Goal: Task Accomplishment & Management: Complete application form

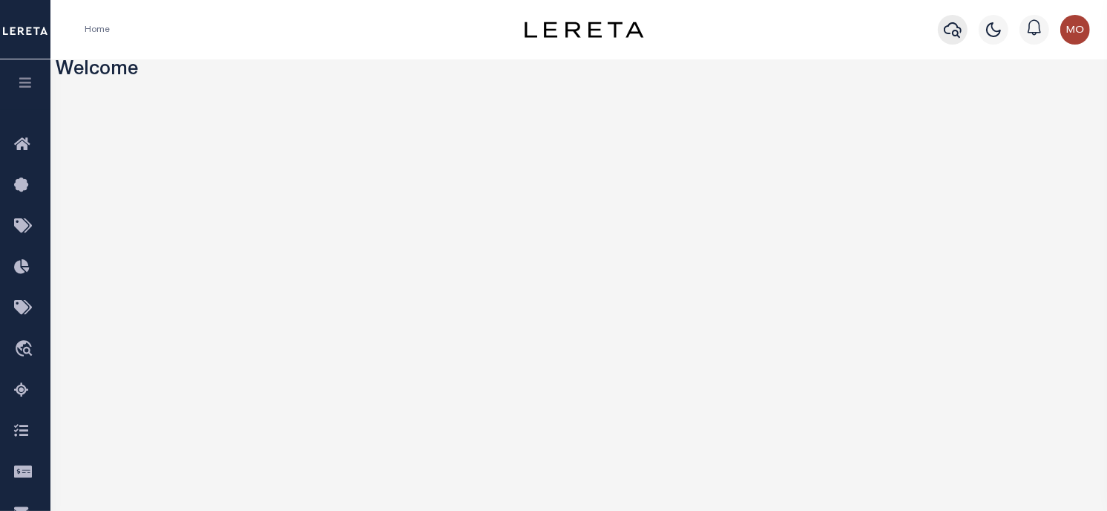
click at [959, 30] on icon "button" at bounding box center [953, 30] width 18 height 18
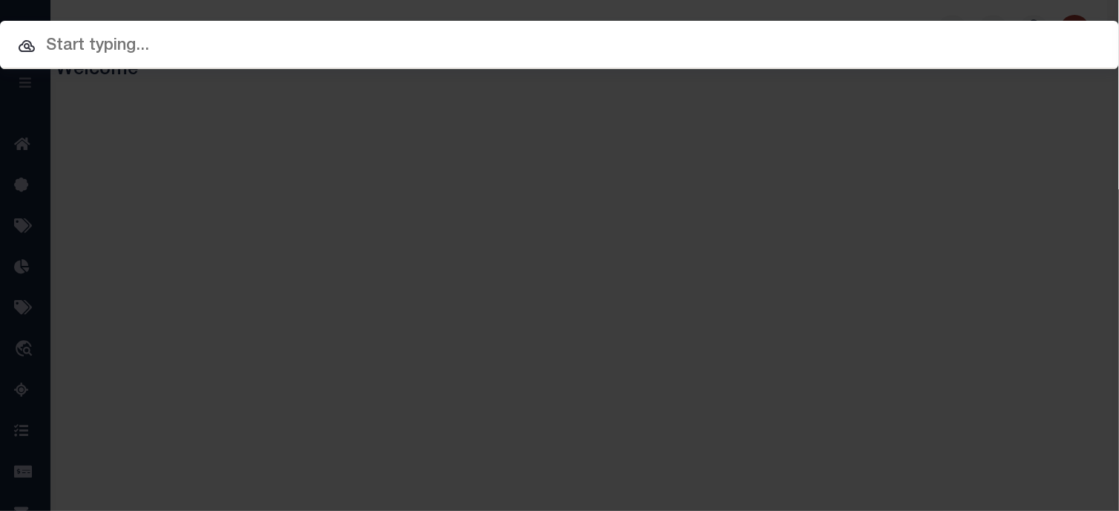
click at [182, 50] on input "text" at bounding box center [559, 46] width 1119 height 26
paste input "1317110050-00001"
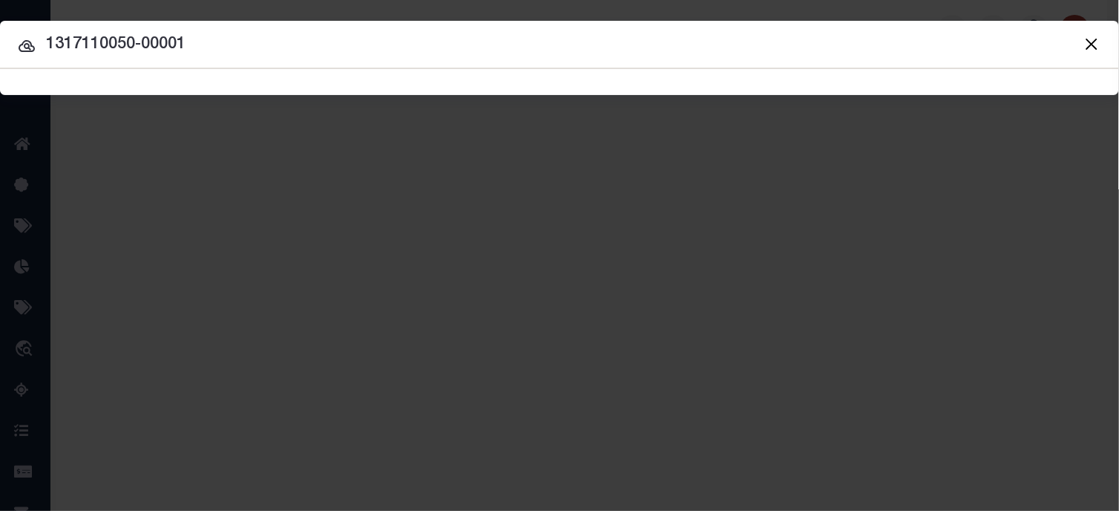
type input "1317110050-00001"
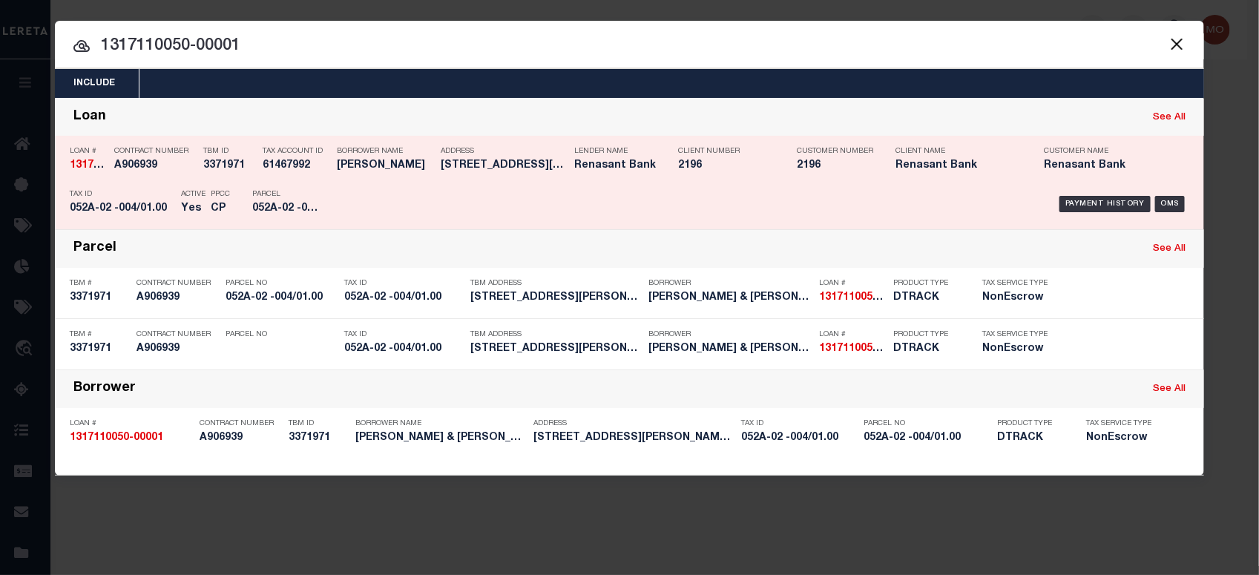
click at [164, 205] on h5 "052A-02 -004/01.00" at bounding box center [122, 209] width 104 height 13
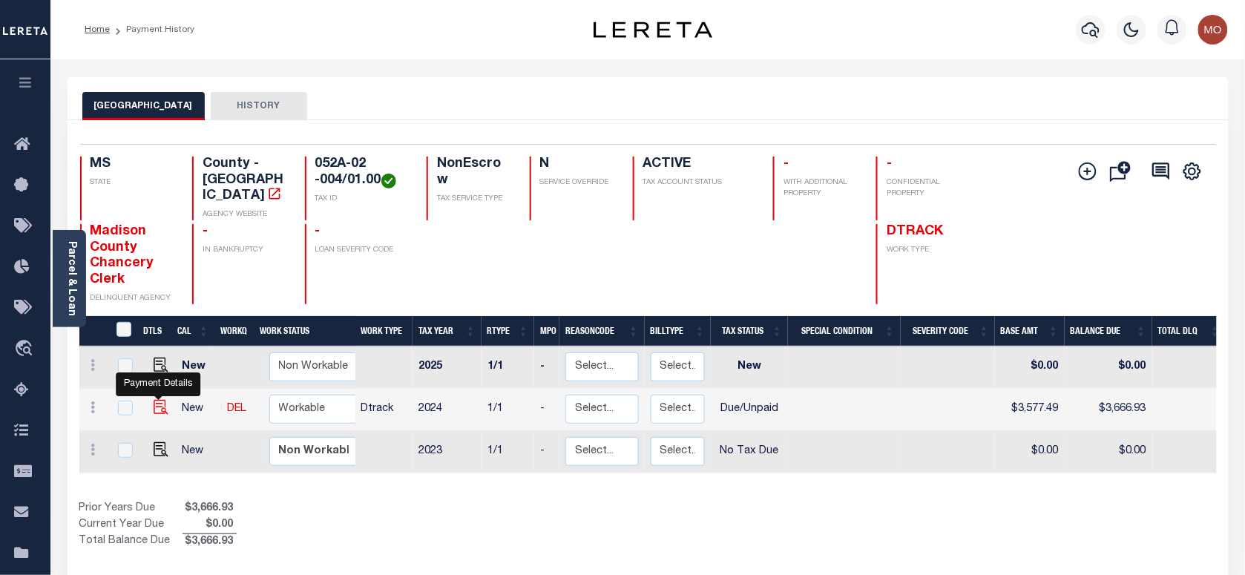
click at [158, 400] on img "" at bounding box center [161, 407] width 15 height 15
checkbox input "true"
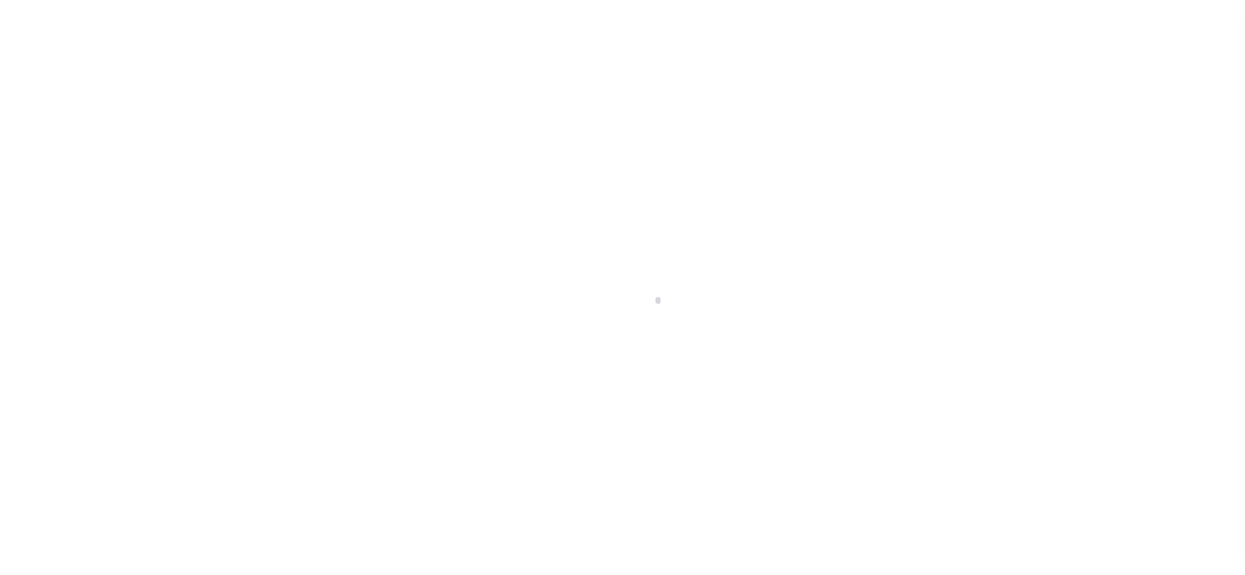
checkbox input "false"
type input "06/30/2025"
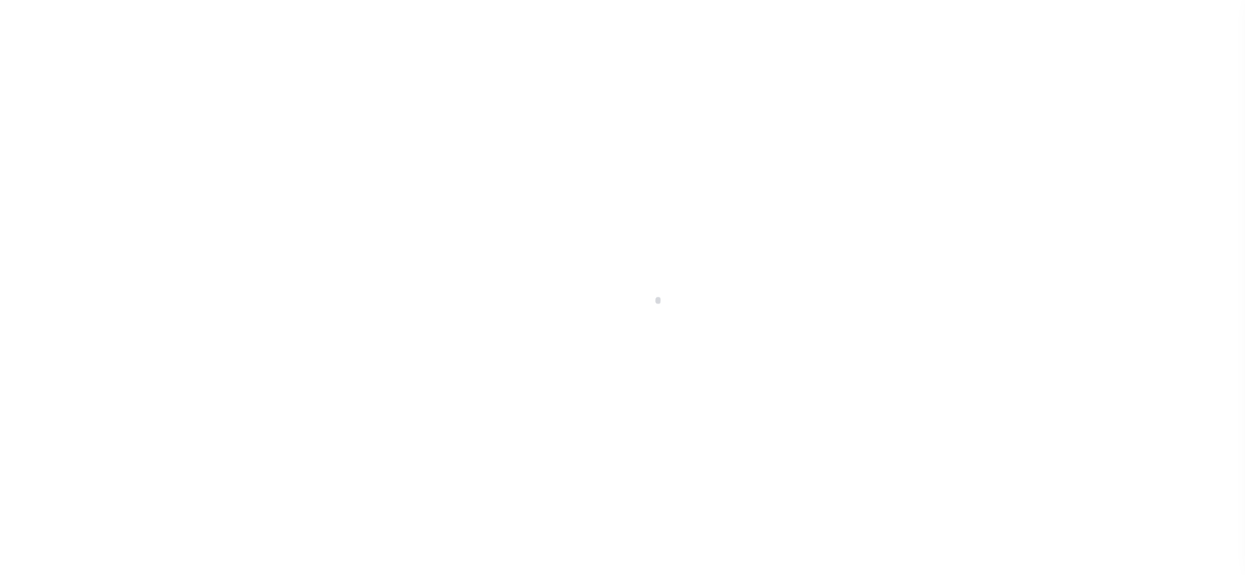
type input "06/13/2025"
select select "DUE"
type input "$3,577.49"
type input "$89.44"
type input "$3,666.93"
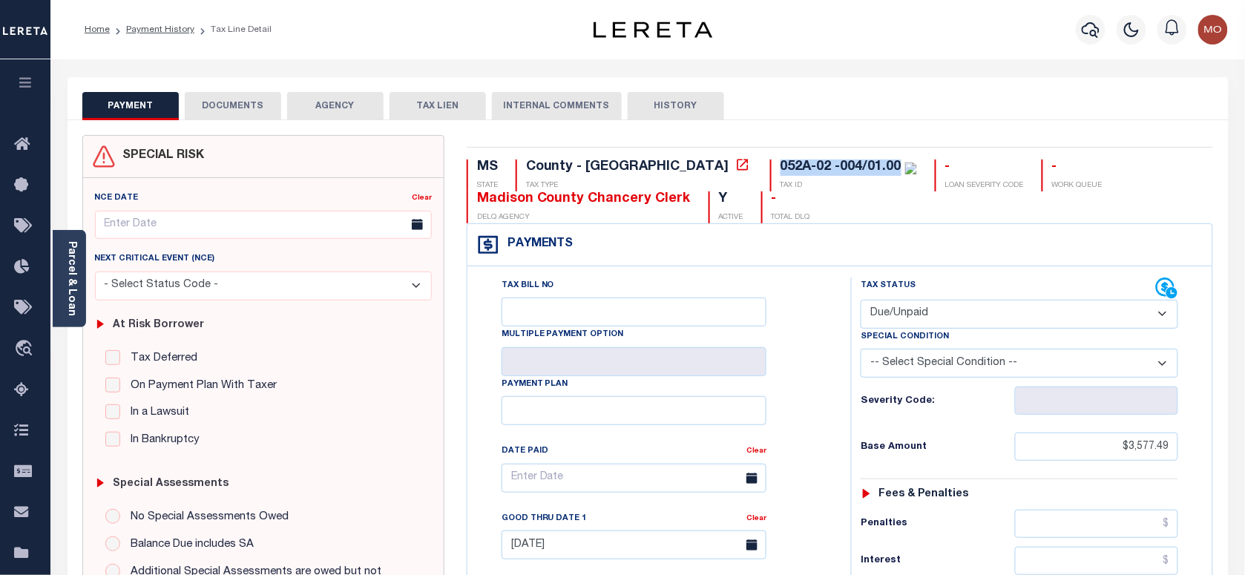
drag, startPoint x: 775, startPoint y: 162, endPoint x: 657, endPoint y: 160, distance: 118.7
click at [781, 160] on div "052A-02 -004/01.00" at bounding box center [841, 166] width 121 height 13
copy div "052A-02 -004/01.00"
click at [1099, 30] on icon "button" at bounding box center [1091, 30] width 18 height 16
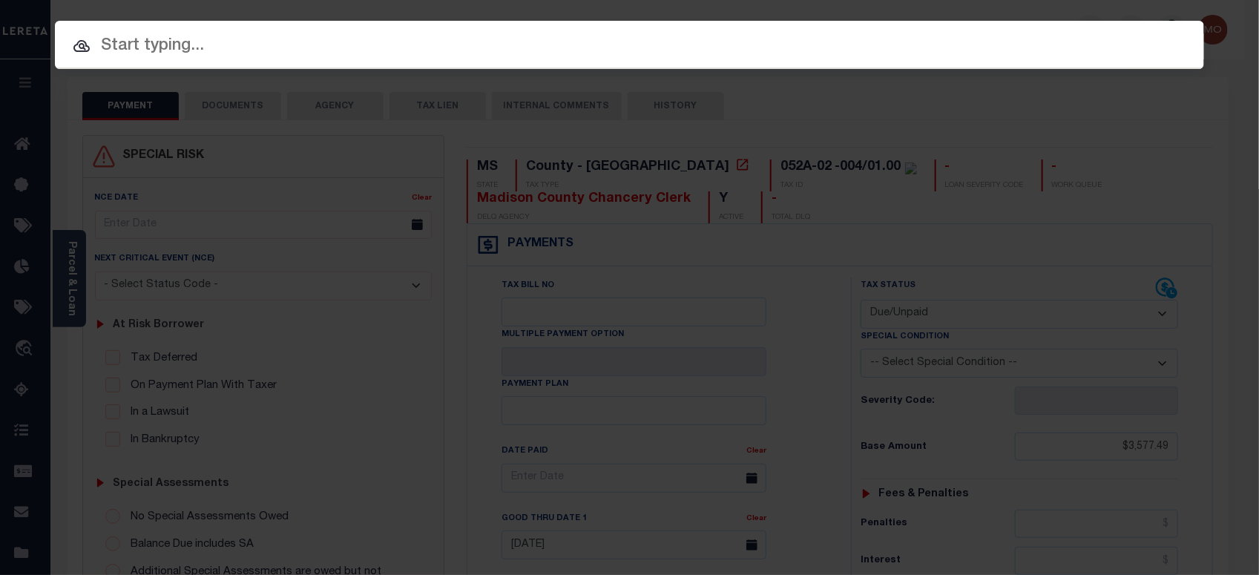
click at [205, 46] on input "text" at bounding box center [629, 46] width 1149 height 26
paste input "2119234"
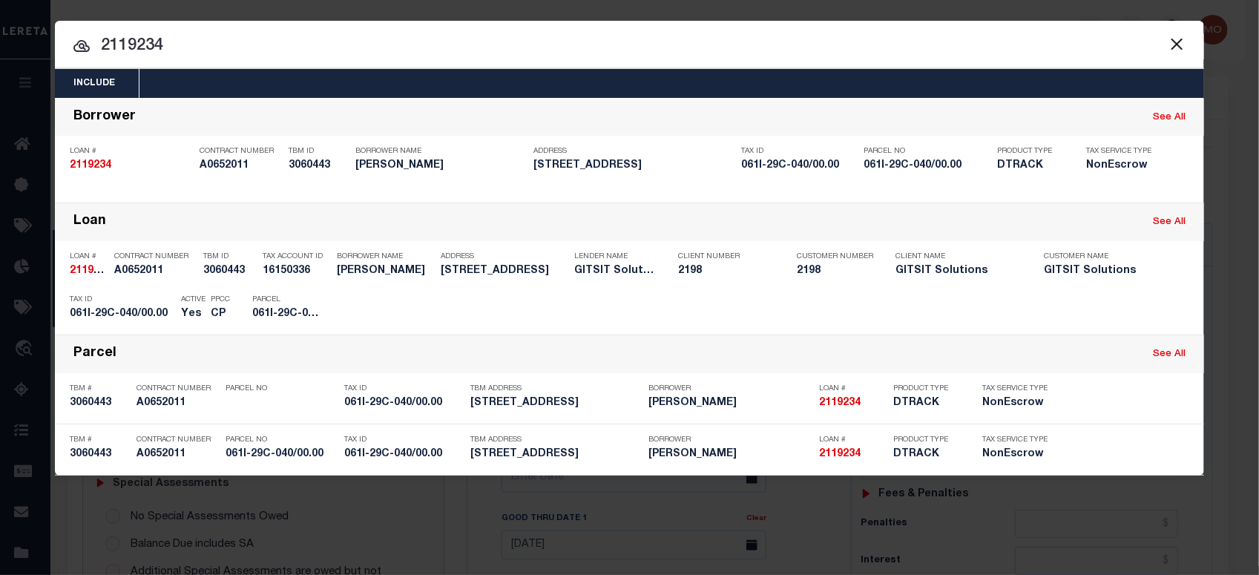
drag, startPoint x: 184, startPoint y: 48, endPoint x: 41, endPoint y: 45, distance: 143.3
click at [41, 45] on div "Include Loans TBM Customers Borrowers Payments (Lender Non-Disb) Payments (Lend…" at bounding box center [629, 287] width 1259 height 575
paste input "1070003778"
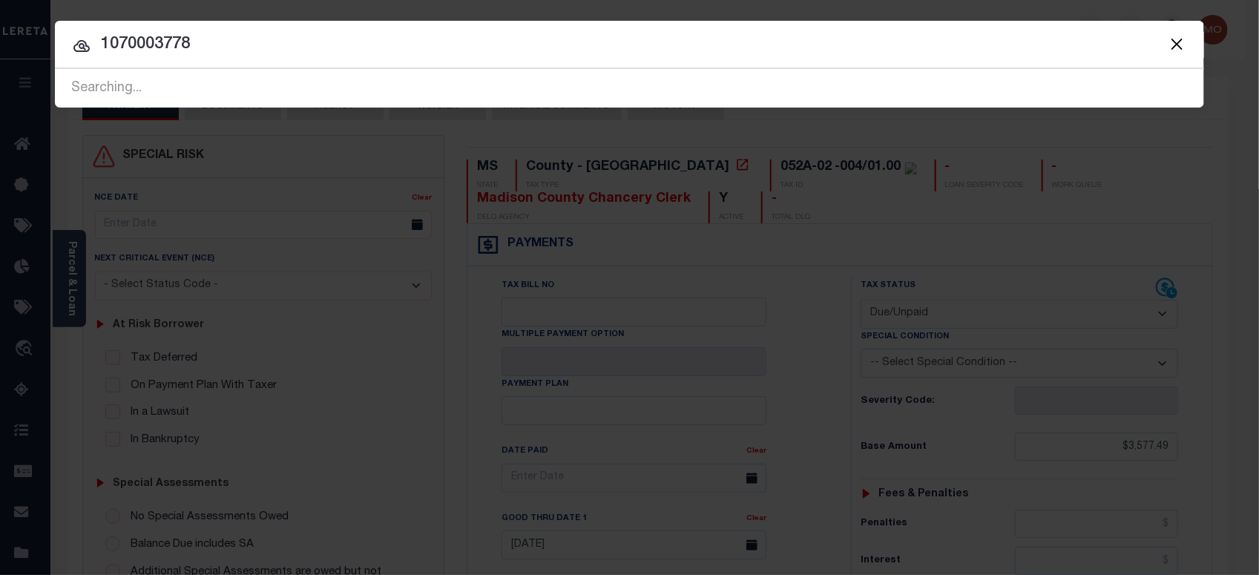
type input "1070003778"
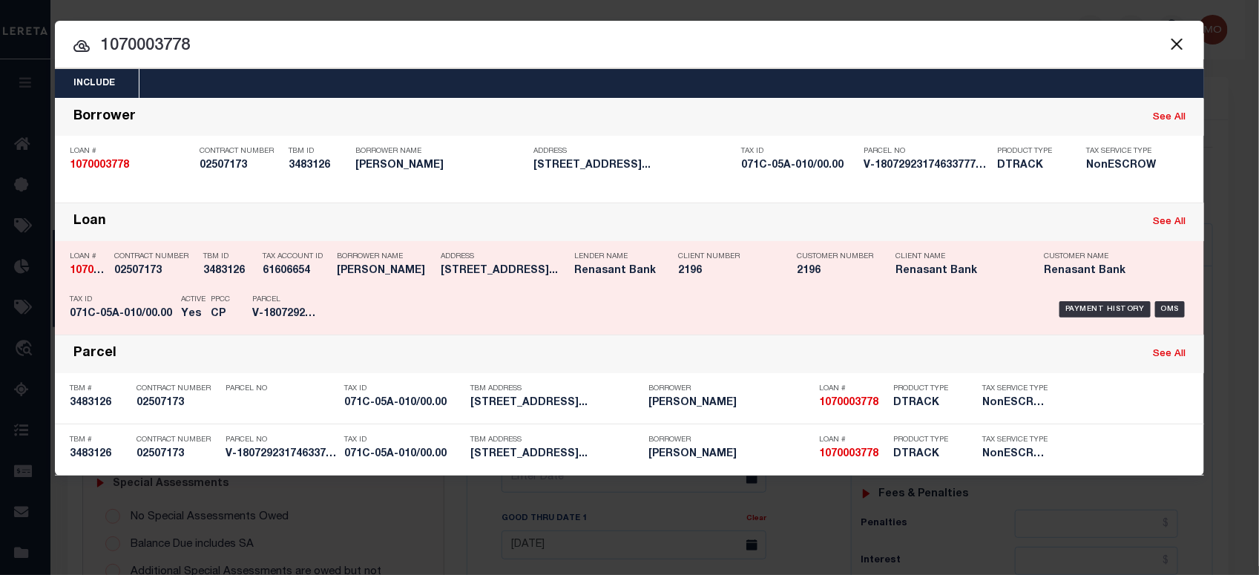
click at [145, 312] on h5 "071C-05A-010/00.00" at bounding box center [122, 314] width 104 height 13
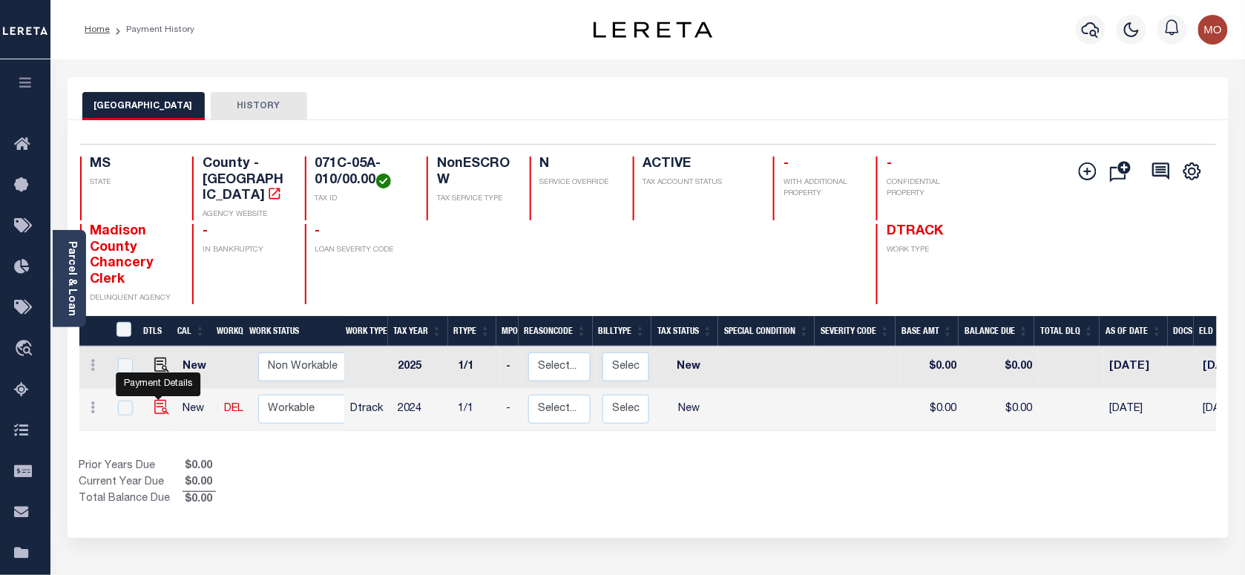
click at [154, 400] on img "" at bounding box center [161, 407] width 15 height 15
checkbox input "true"
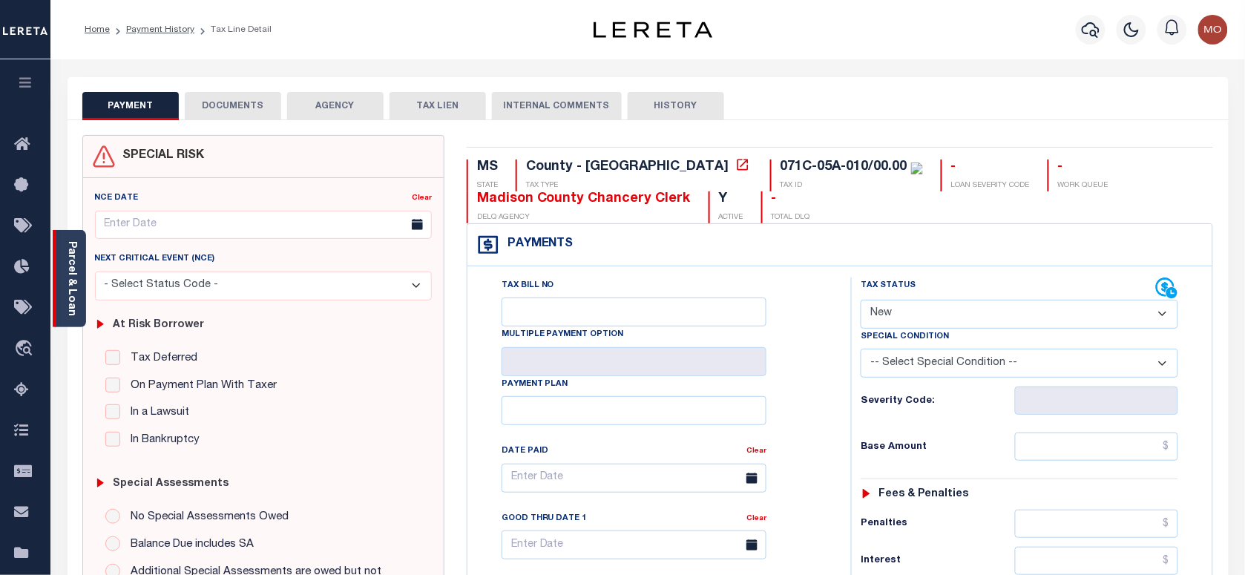
click at [73, 277] on link "Parcel & Loan" at bounding box center [71, 278] width 10 height 75
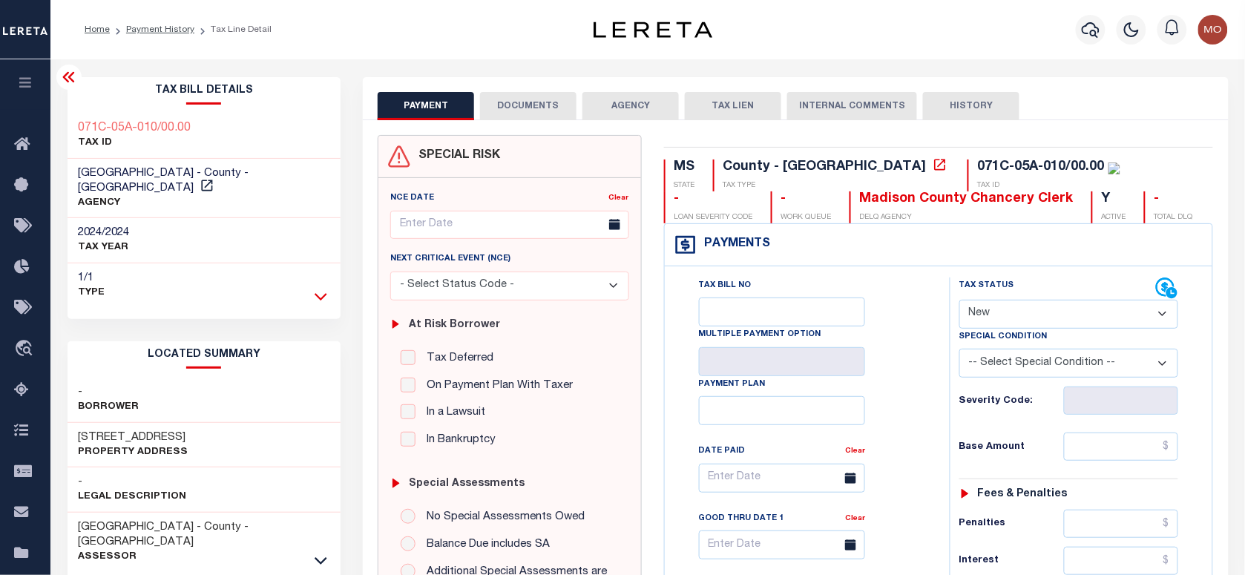
click at [321, 293] on icon at bounding box center [321, 296] width 13 height 7
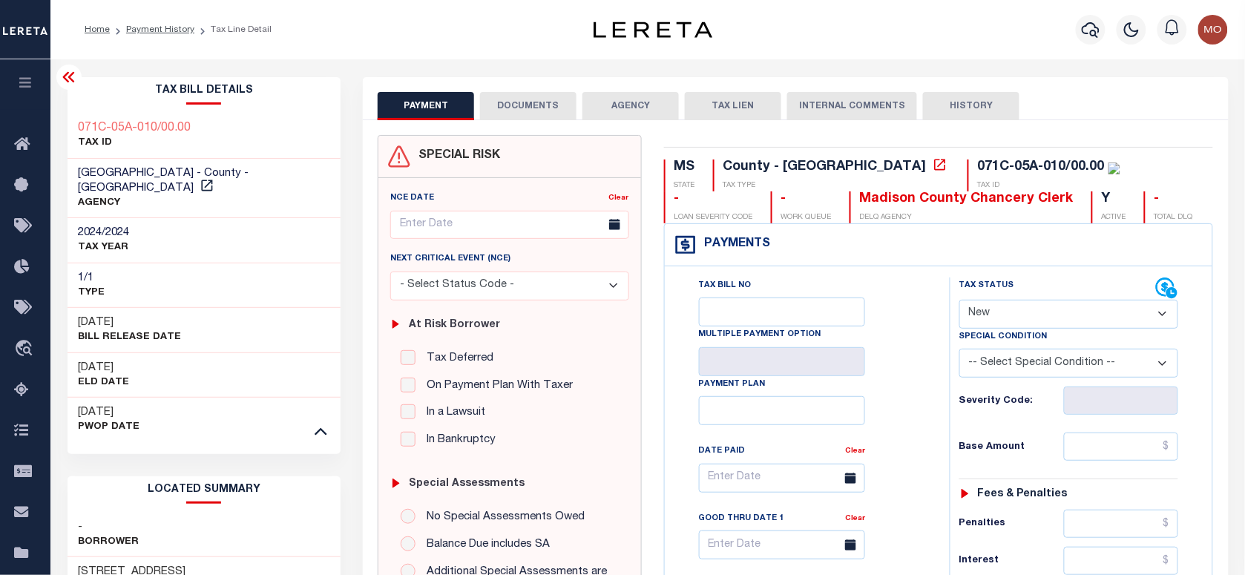
drag, startPoint x: 1008, startPoint y: 316, endPoint x: 1011, endPoint y: 332, distance: 15.9
click at [1008, 316] on select "- Select Status Code - Open Due/Unpaid Paid Incomplete No Tax Due Internal Refu…" at bounding box center [1069, 314] width 219 height 29
select select "PYD"
click at [960, 301] on select "- Select Status Code - Open Due/Unpaid Paid Incomplete No Tax Due Internal Refu…" at bounding box center [1069, 314] width 219 height 29
type input "[DATE]"
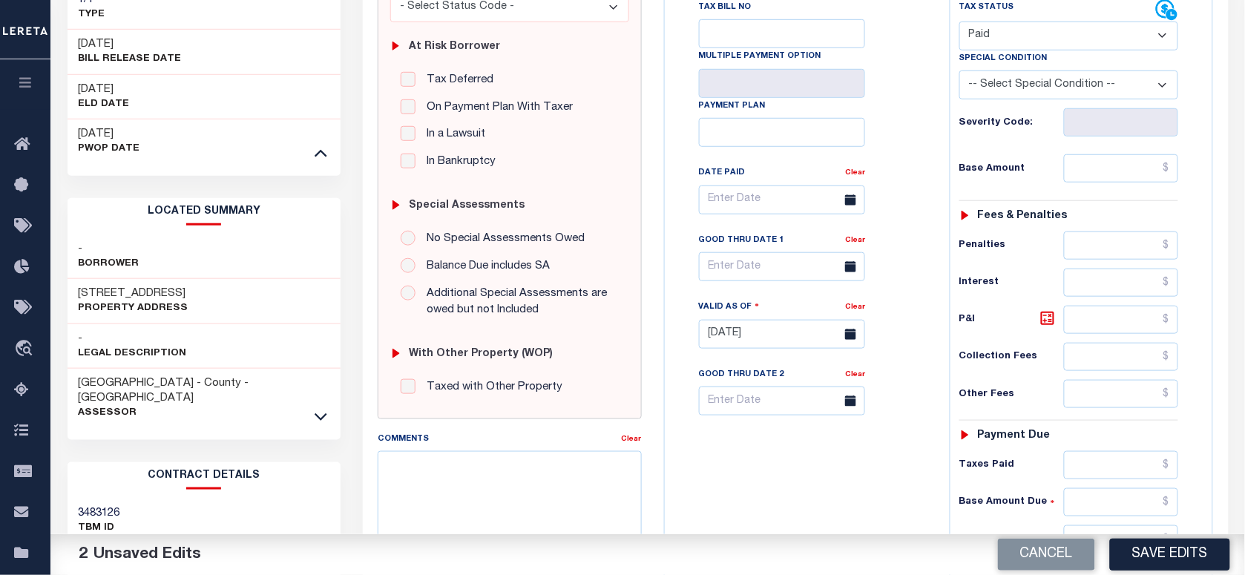
scroll to position [557, 0]
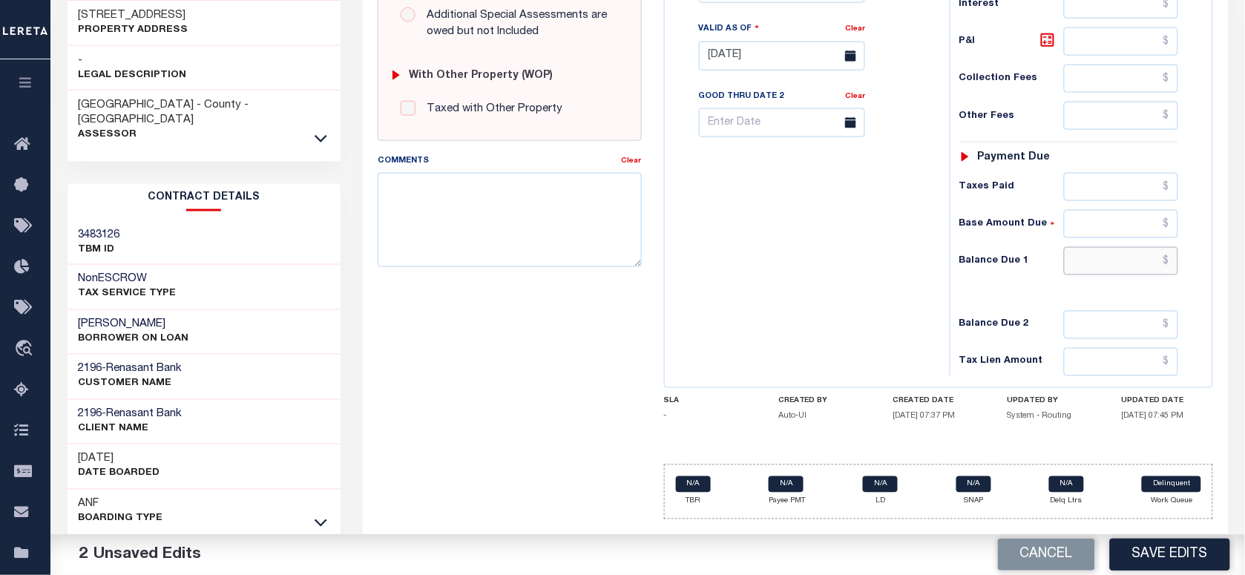
click at [1095, 271] on input "text" at bounding box center [1121, 261] width 115 height 28
type input "$0.00"
drag, startPoint x: 740, startPoint y: 278, endPoint x: 752, endPoint y: 301, distance: 25.9
click at [743, 279] on div "Tax Bill No Multiple Payment Option Payment Plan Clear" at bounding box center [804, 48] width 270 height 655
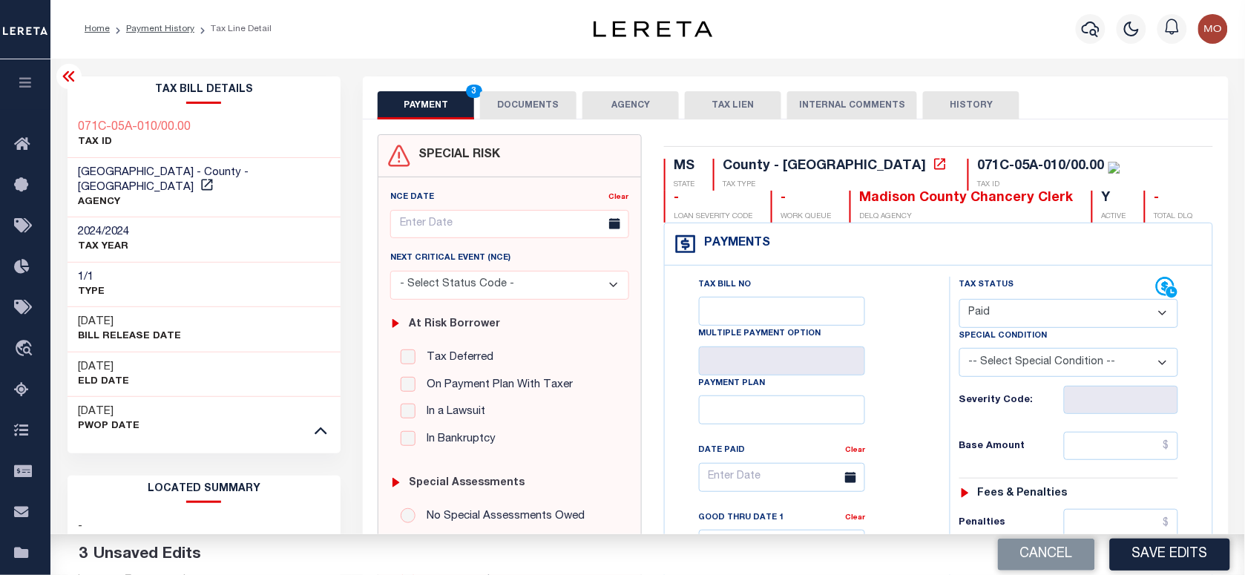
scroll to position [0, 0]
click at [1095, 461] on input "text" at bounding box center [1121, 447] width 115 height 28
paste input "4,913.59"
type input "$4,913.59"
click at [499, 105] on button "DOCUMENTS" at bounding box center [528, 106] width 96 height 28
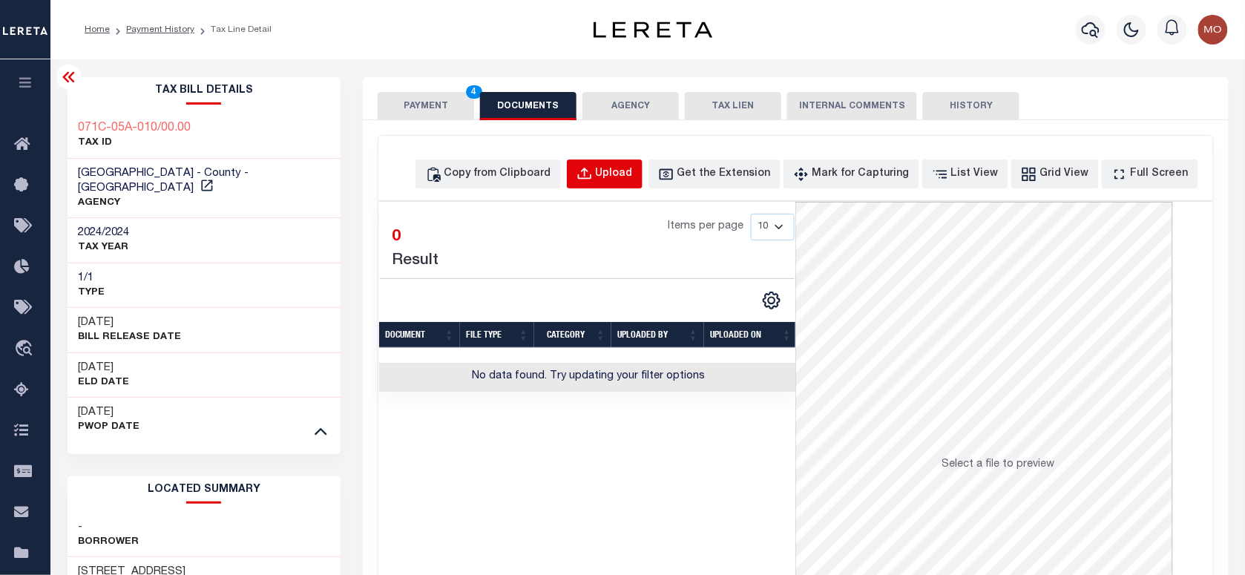
click at [629, 177] on div "Upload" at bounding box center [614, 174] width 37 height 16
select select "POP"
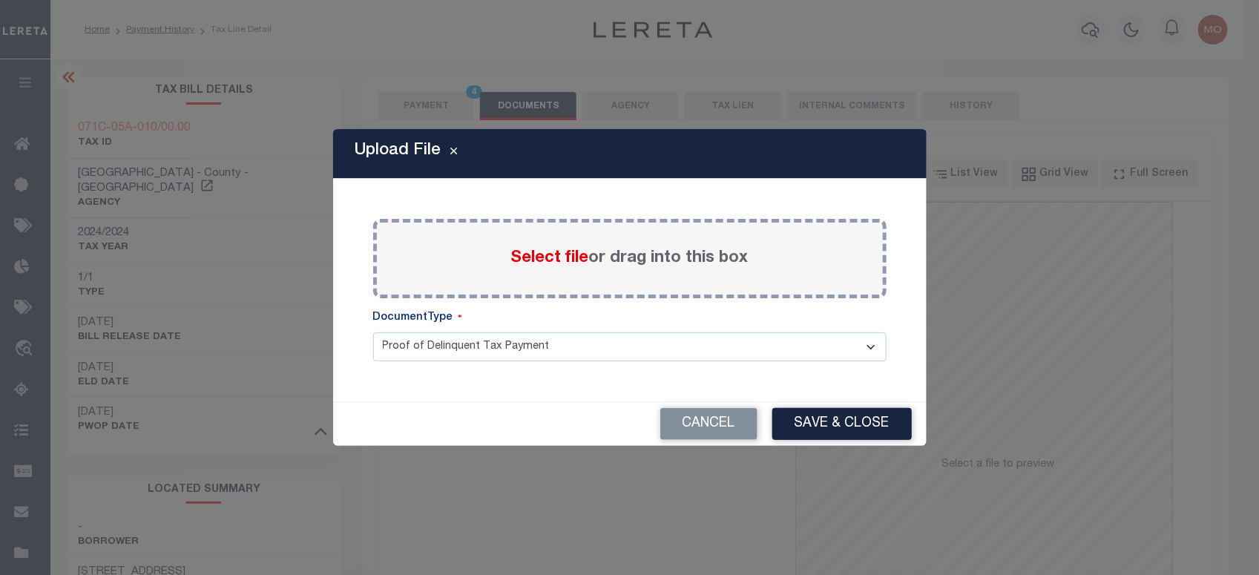
click at [537, 252] on span "Select file" at bounding box center [550, 258] width 78 height 16
click at [0, 0] on input "Select file or drag into this box" at bounding box center [0, 0] width 0 height 0
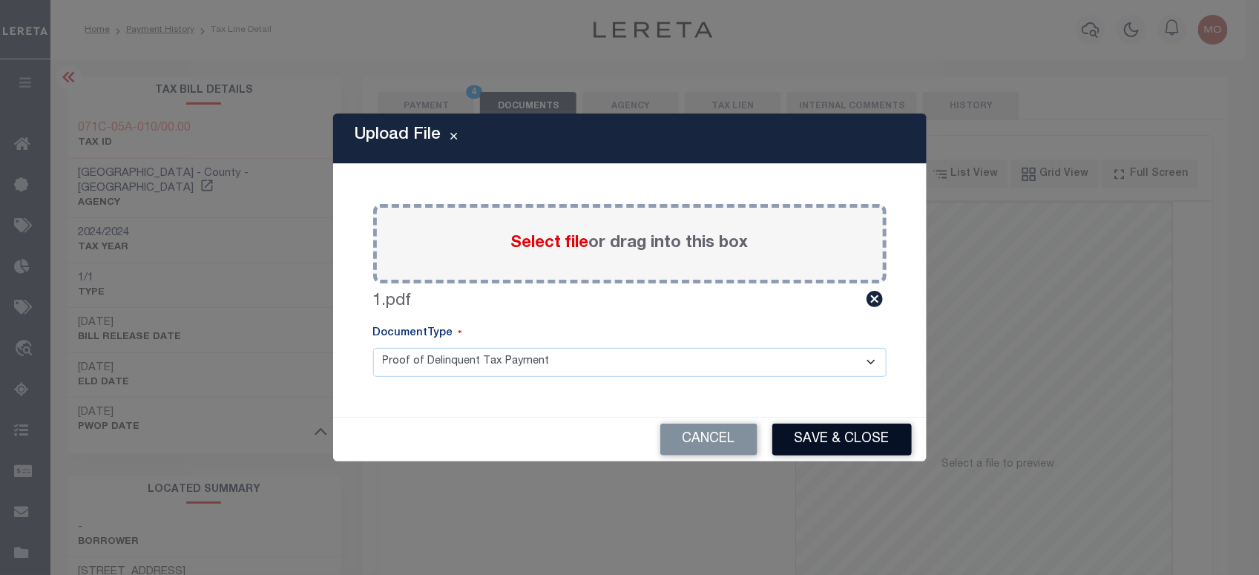
click at [815, 447] on button "Save & Close" at bounding box center [843, 440] width 140 height 32
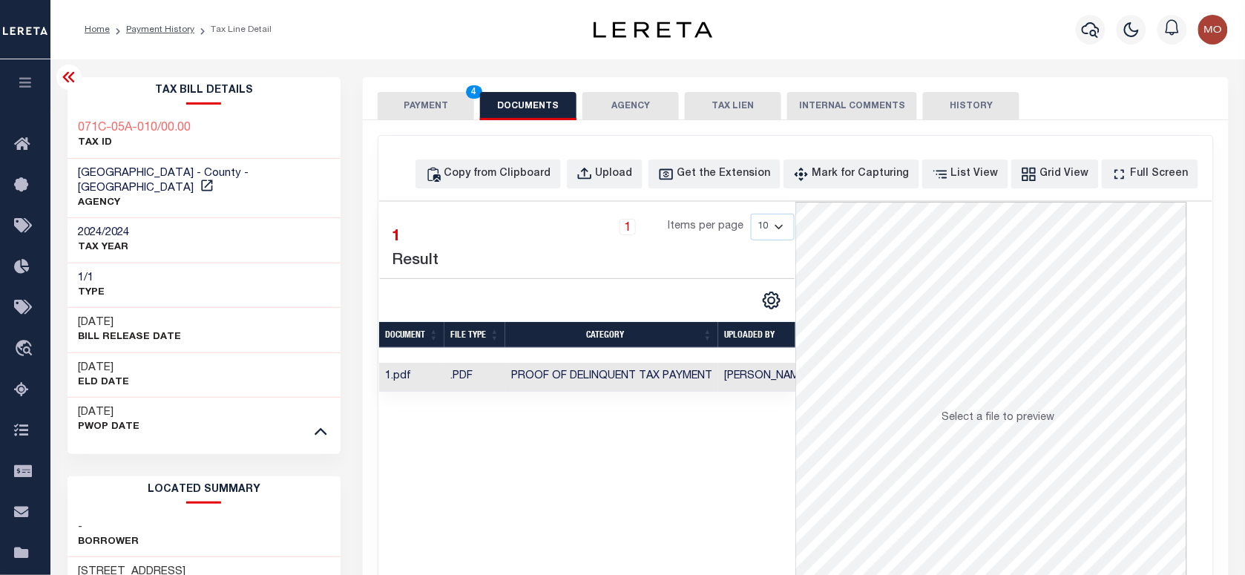
click at [408, 114] on button "PAYMENT 4" at bounding box center [426, 106] width 96 height 28
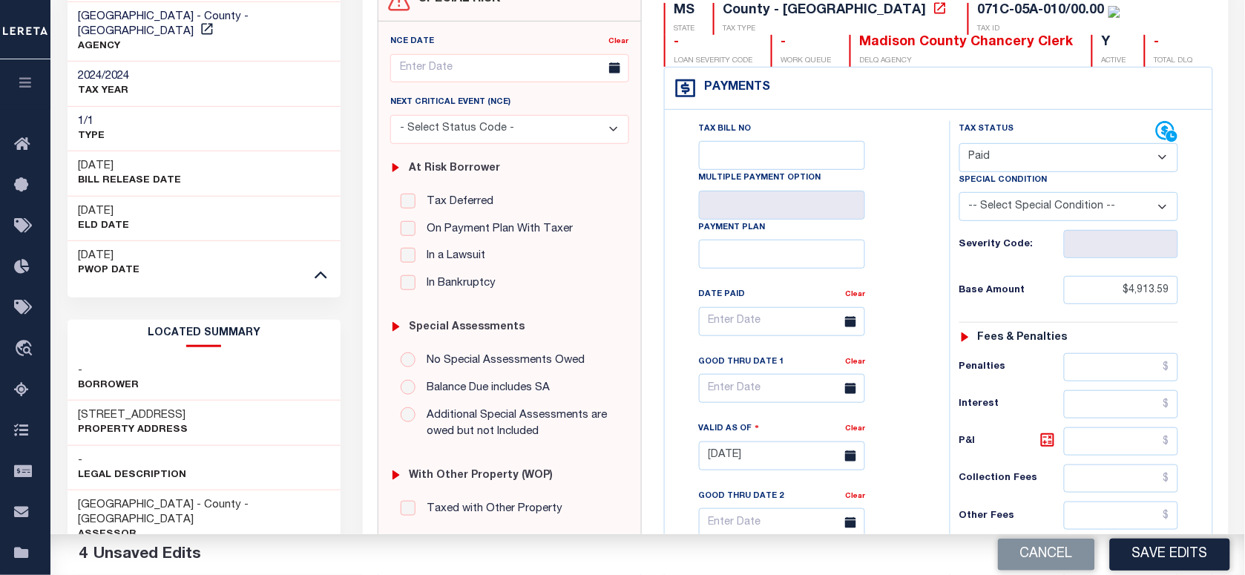
scroll to position [371, 0]
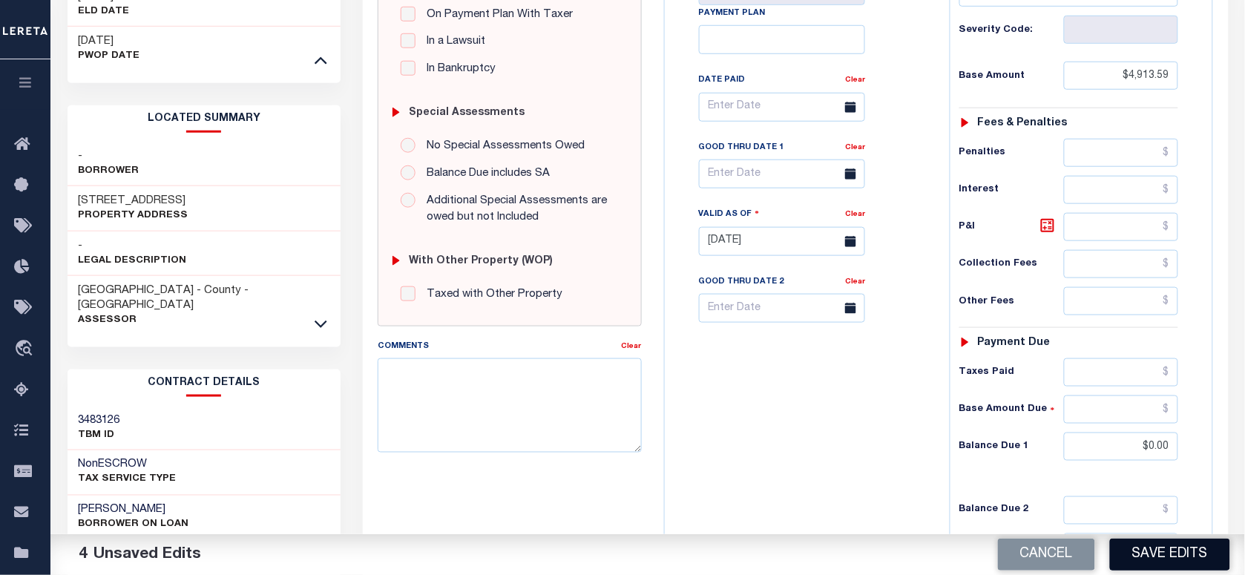
click at [1143, 554] on button "Save Edits" at bounding box center [1170, 555] width 120 height 32
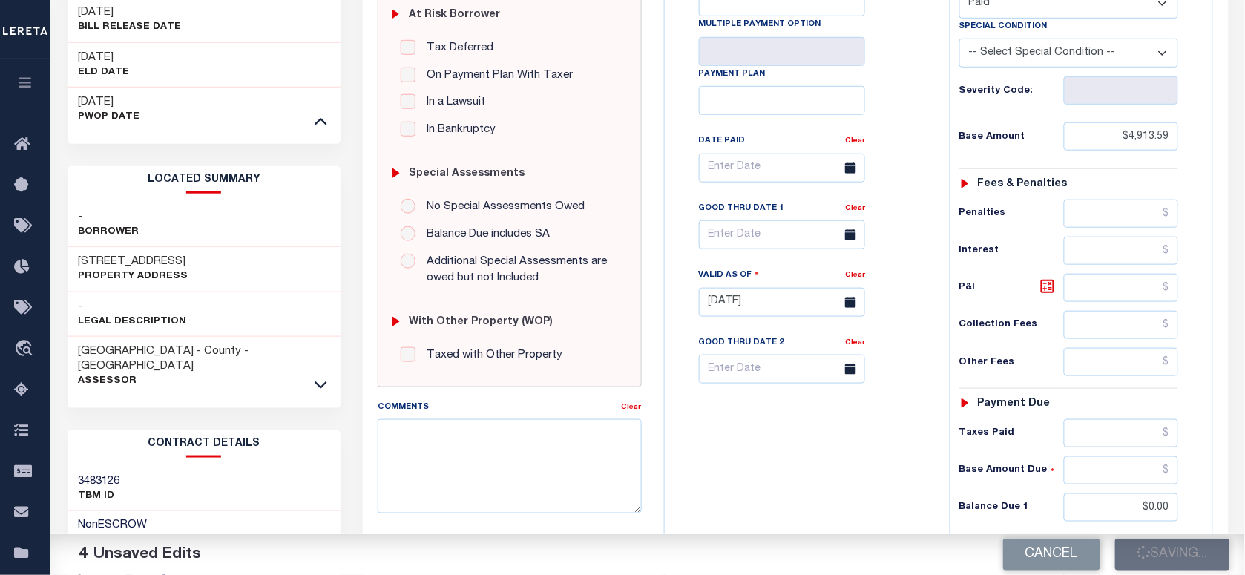
scroll to position [278, 0]
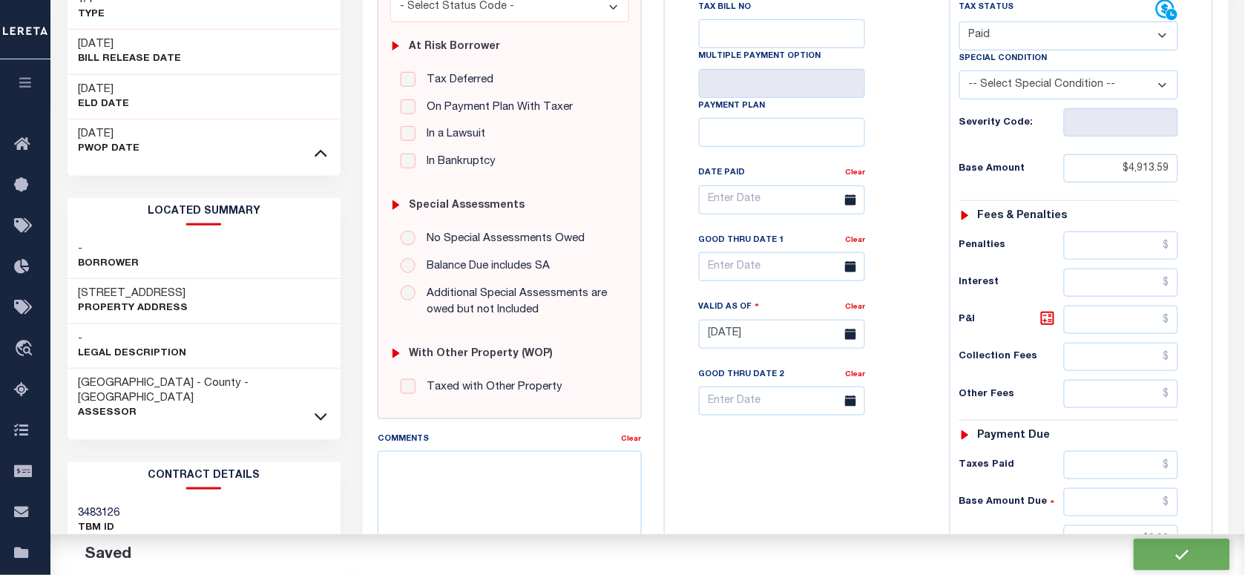
checkbox input "false"
type input "$4,913.59"
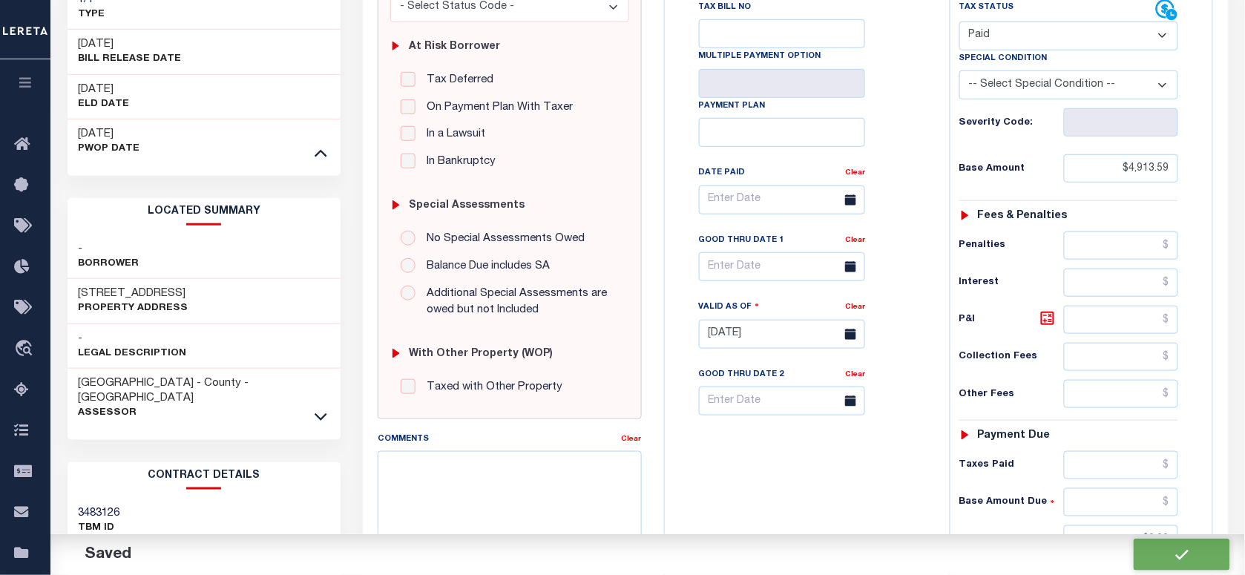
type input "$0"
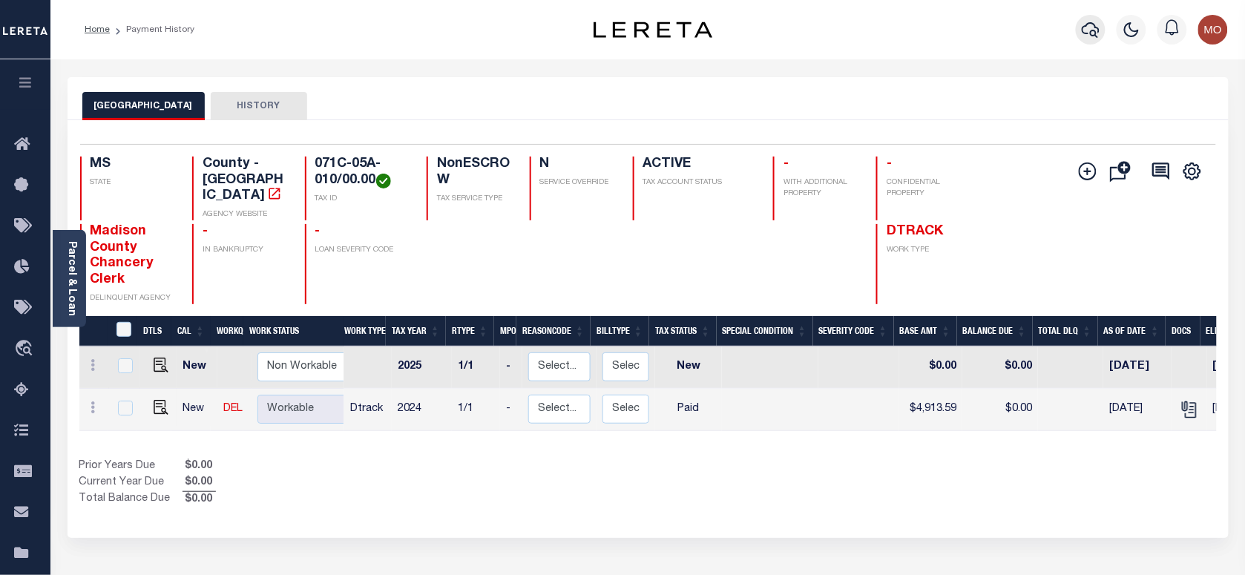
click at [1086, 27] on icon "button" at bounding box center [1091, 30] width 18 height 16
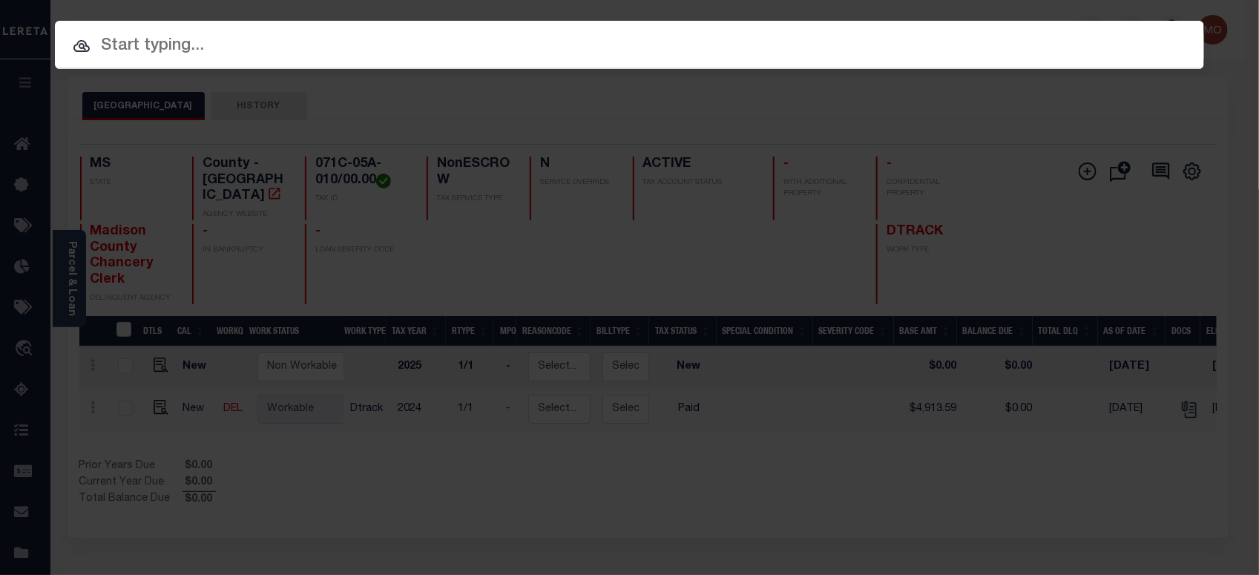
click at [209, 53] on input "text" at bounding box center [629, 46] width 1149 height 26
paste input "2119234"
type input "2119234"
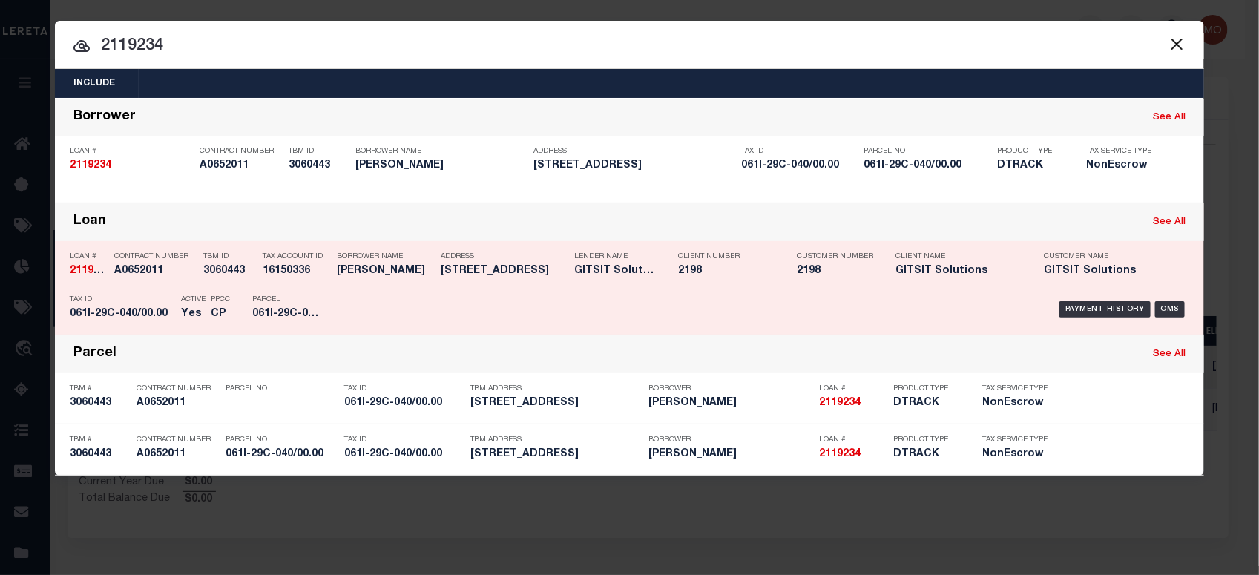
click at [183, 252] on p "Contract Number" at bounding box center [155, 256] width 82 height 9
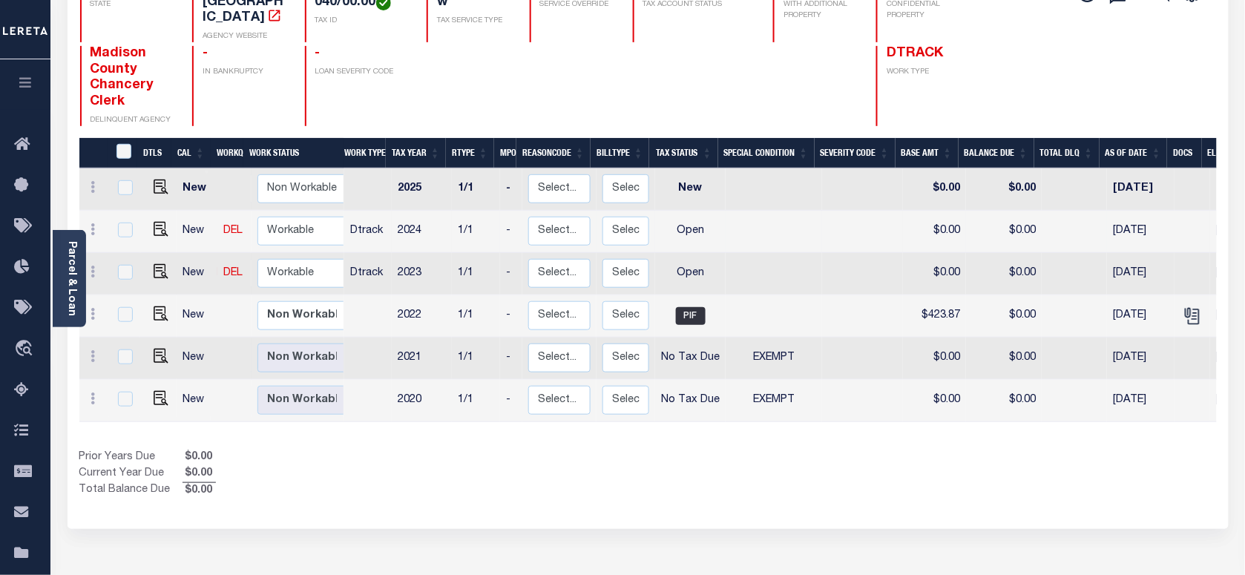
scroll to position [186, 0]
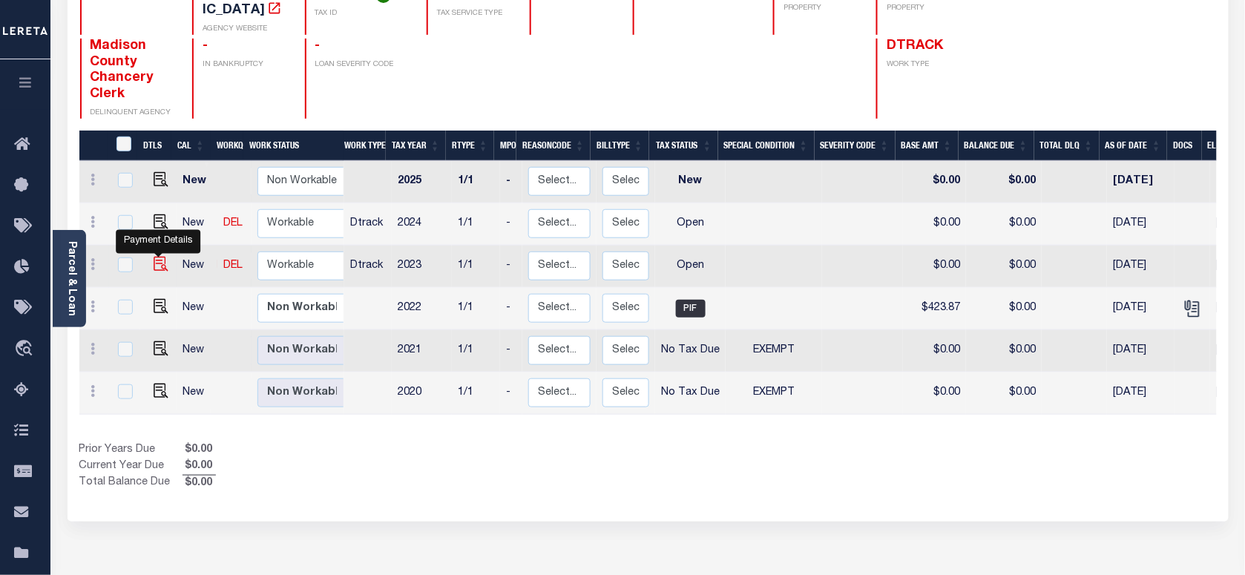
click at [154, 257] on img "" at bounding box center [161, 264] width 15 height 15
checkbox input "true"
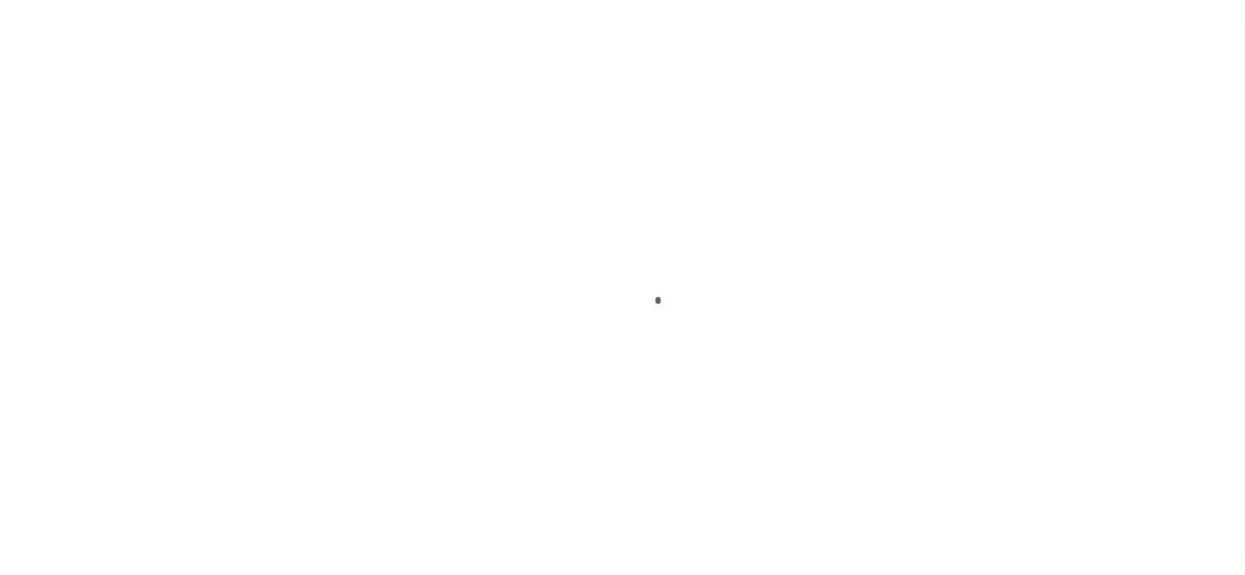
checkbox input "false"
type input "[DATE]"
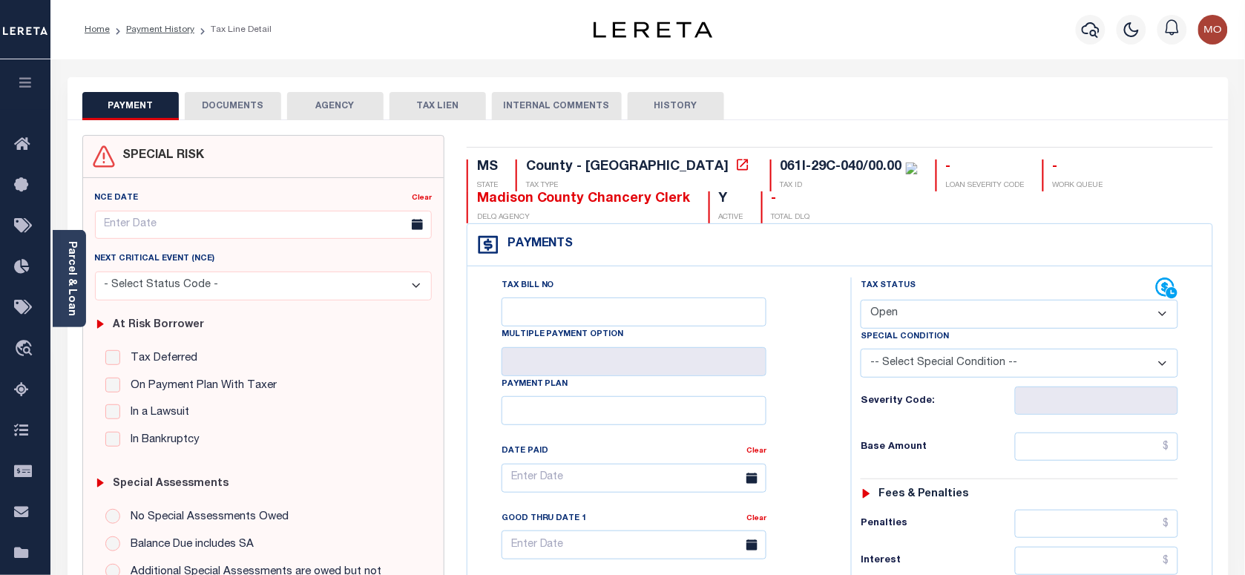
click at [922, 314] on select "- Select Status Code - Open Due/Unpaid Paid Incomplete No Tax Due Internal Refu…" at bounding box center [1020, 314] width 318 height 29
select select "NTX"
click at [861, 301] on select "- Select Status Code - Open Due/Unpaid Paid Incomplete No Tax Due Internal Refu…" at bounding box center [1020, 314] width 318 height 29
type input "[DATE]"
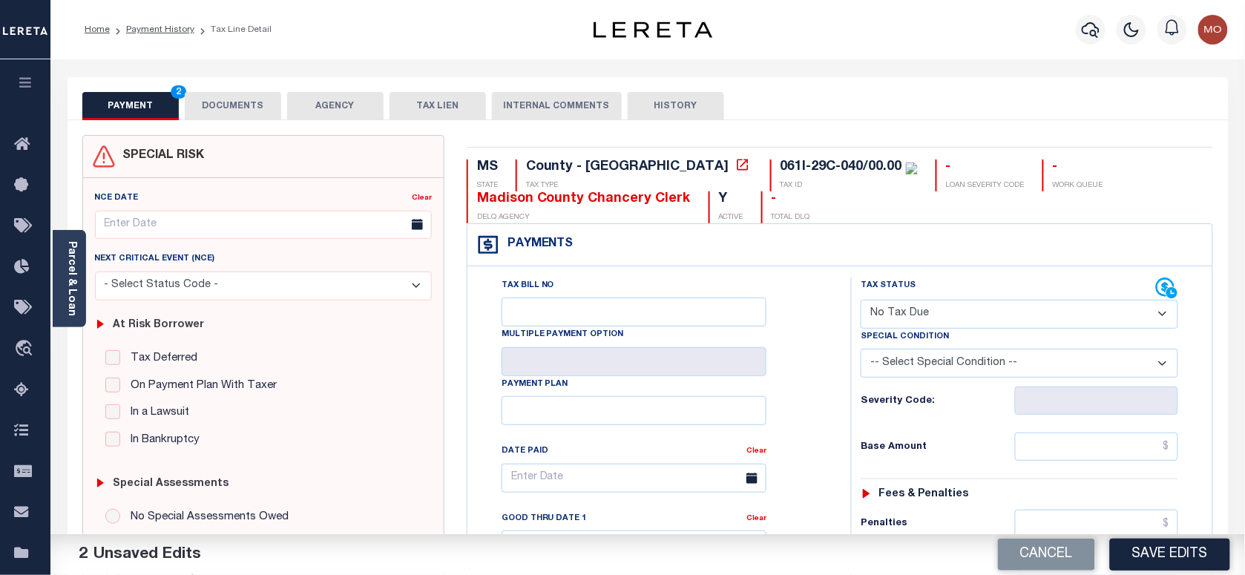
click at [913, 372] on select "-- Select Special Condition -- 3RD PARTY TAX LIEN AGENCY TAX LIEN (A.K.A Inside…" at bounding box center [1020, 363] width 318 height 29
select select "5"
click at [861, 352] on select "-- Select Special Condition -- 3RD PARTY TAX LIEN AGENCY TAX LIEN (A.K.A Inside…" at bounding box center [1020, 363] width 318 height 29
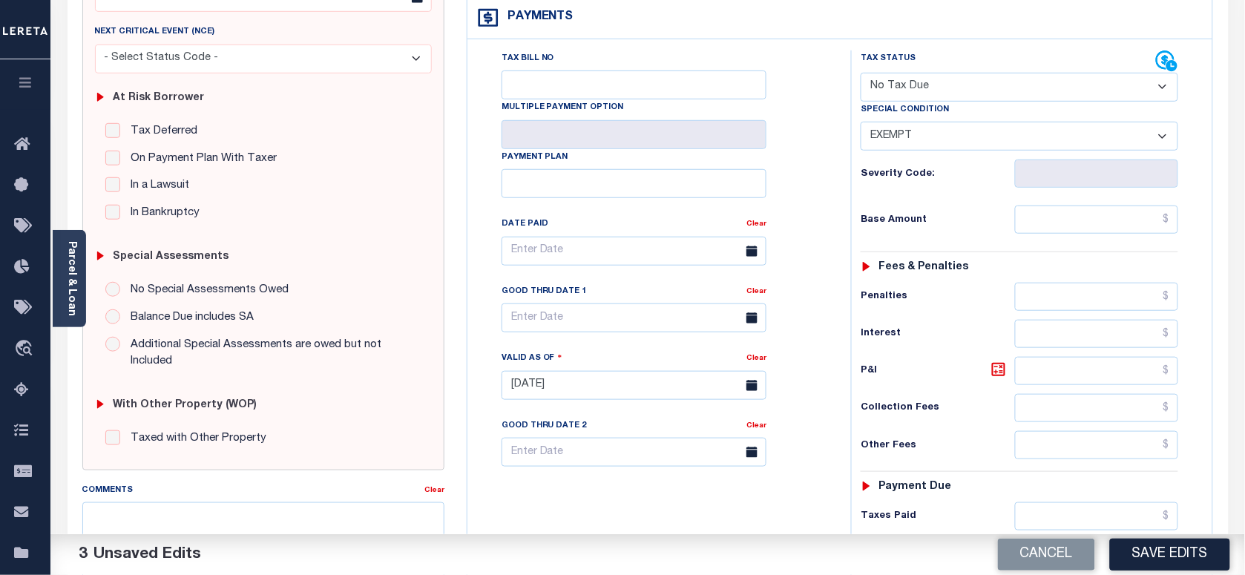
scroll to position [464, 0]
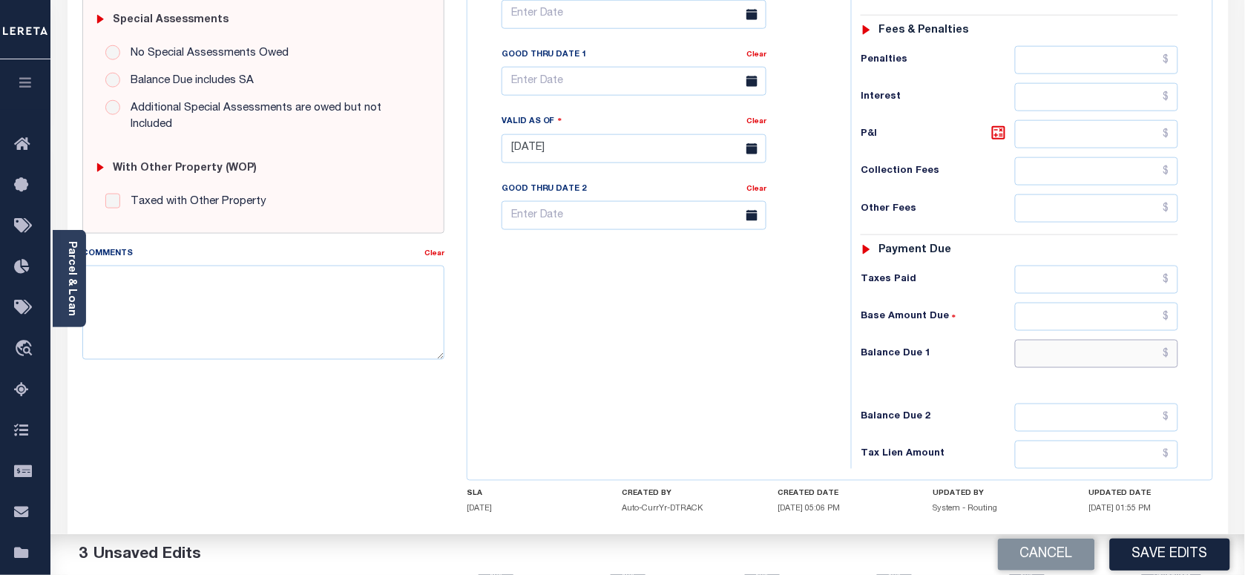
drag, startPoint x: 1049, startPoint y: 373, endPoint x: 917, endPoint y: 371, distance: 131.4
click at [1049, 368] on input "text" at bounding box center [1097, 354] width 164 height 28
type input "$0.00"
click at [620, 361] on div "Tax Bill No Multiple Payment Option Payment Plan Clear" at bounding box center [655, 141] width 369 height 655
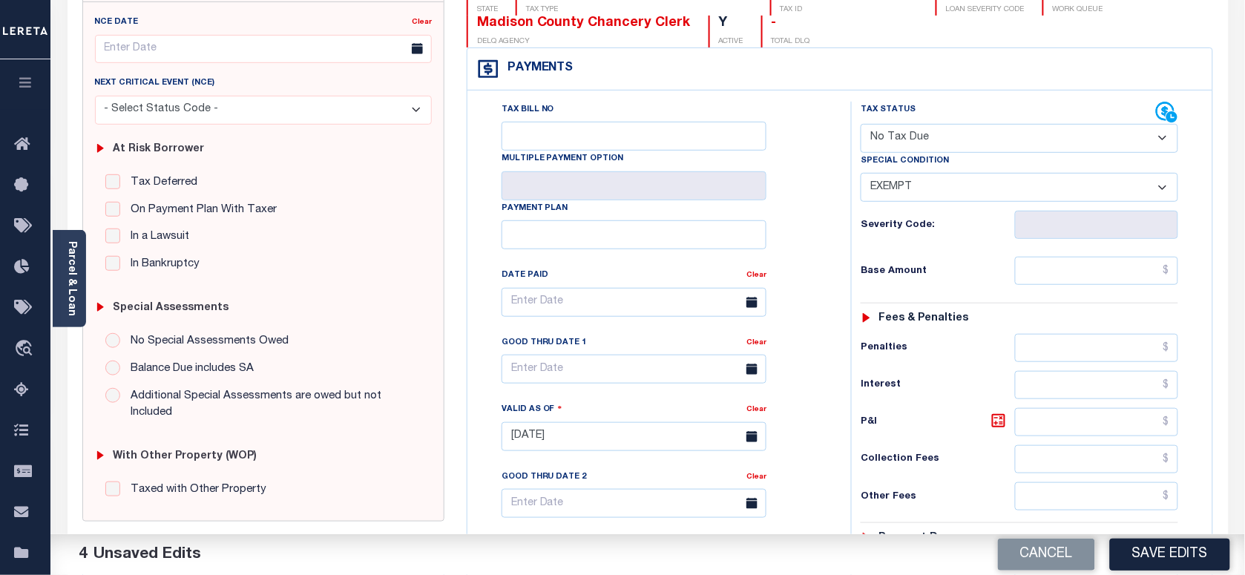
scroll to position [0, 0]
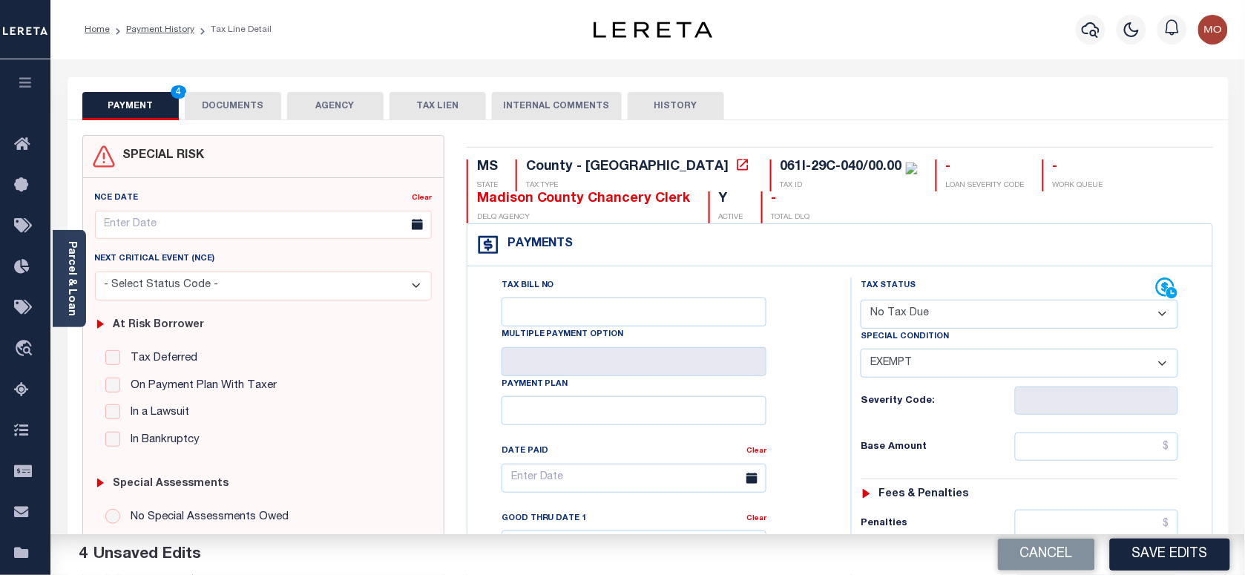
click at [213, 110] on button "DOCUMENTS" at bounding box center [233, 106] width 96 height 28
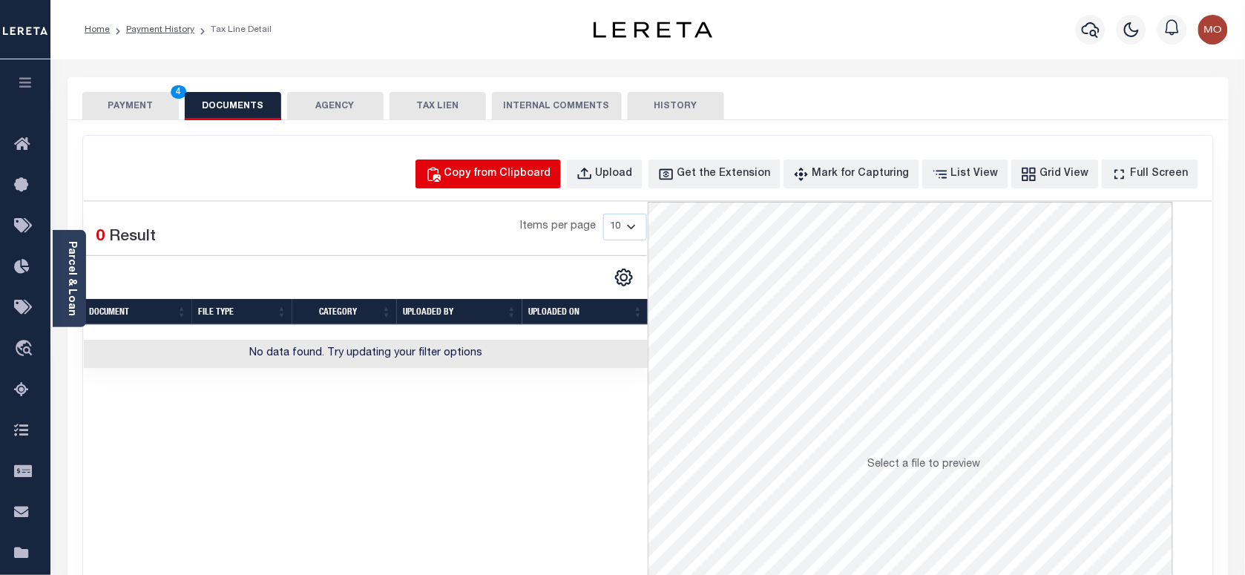
click at [561, 175] on button "Copy from Clipboard" at bounding box center [488, 174] width 145 height 29
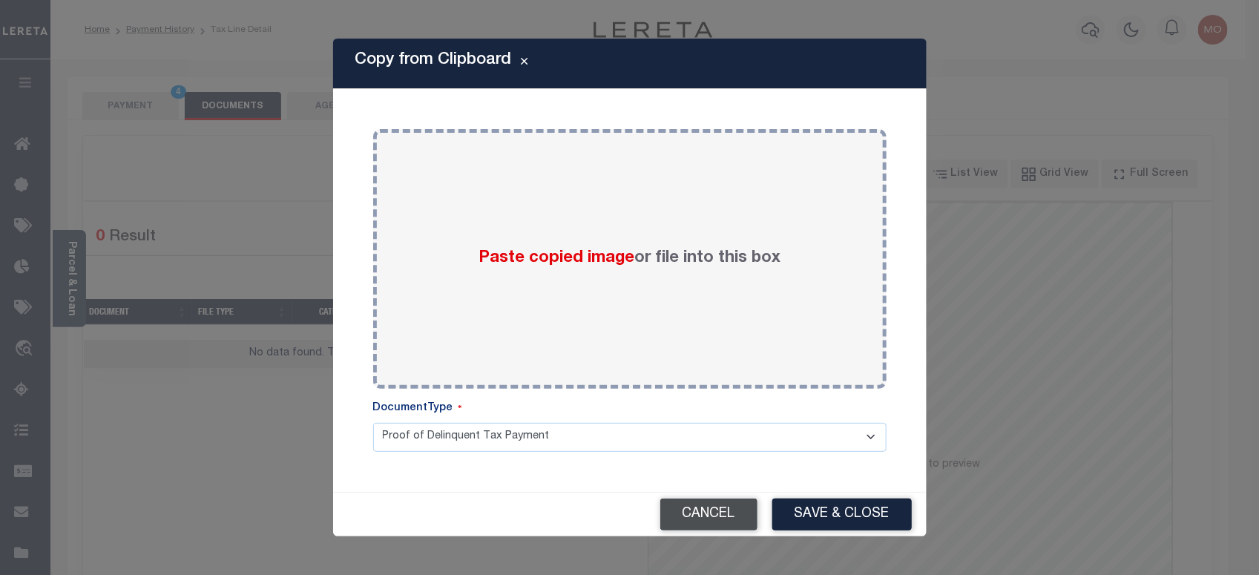
click at [721, 527] on button "Cancel" at bounding box center [708, 515] width 97 height 32
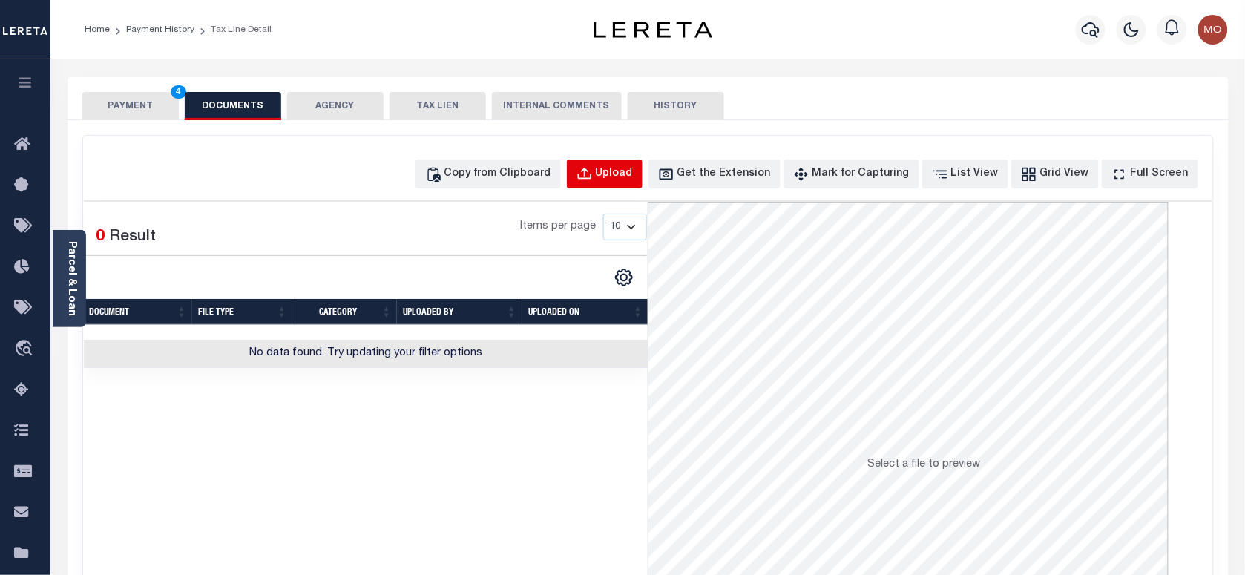
click at [620, 179] on button "Upload" at bounding box center [605, 174] width 76 height 29
select select "POP"
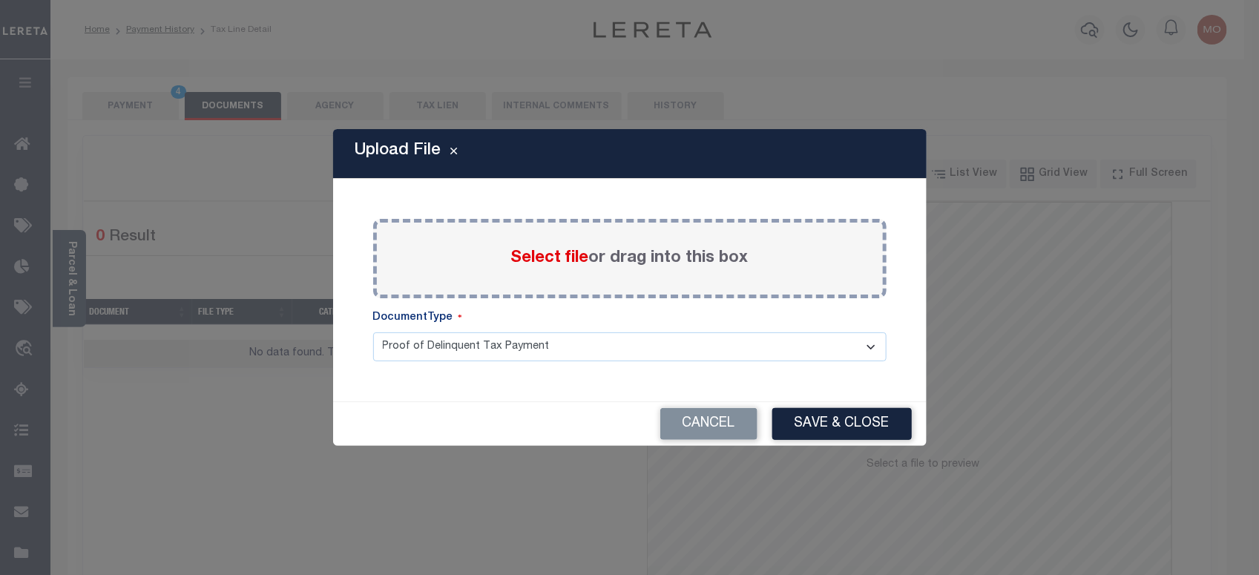
click at [536, 255] on span "Select file" at bounding box center [550, 258] width 78 height 16
click at [0, 0] on input "Select file or drag into this box" at bounding box center [0, 0] width 0 height 0
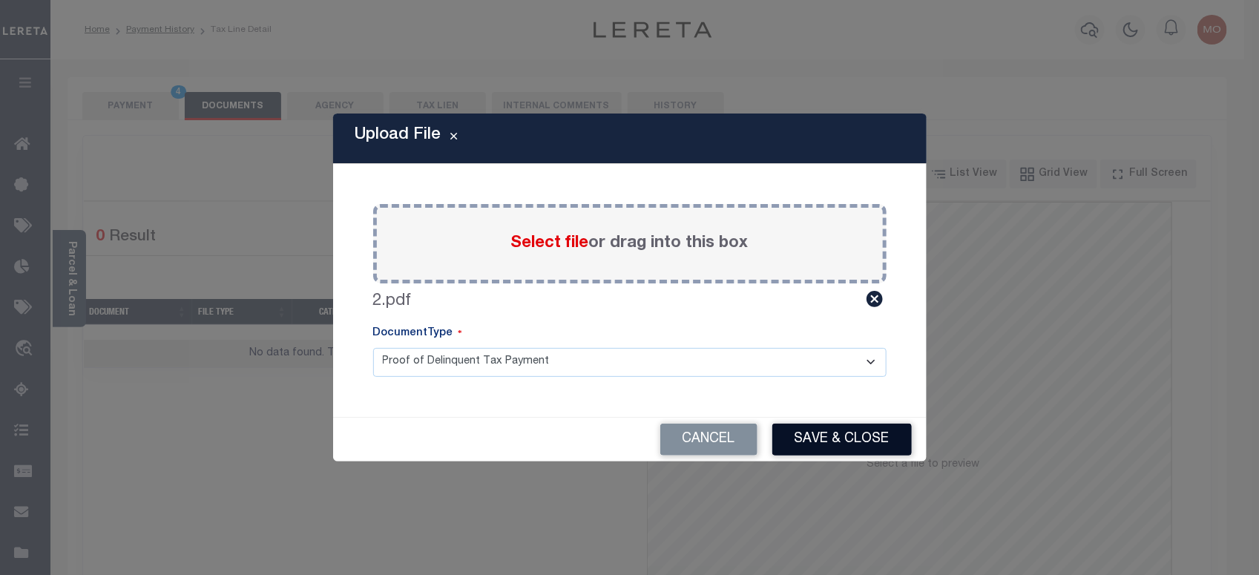
click at [865, 436] on button "Save & Close" at bounding box center [843, 440] width 140 height 32
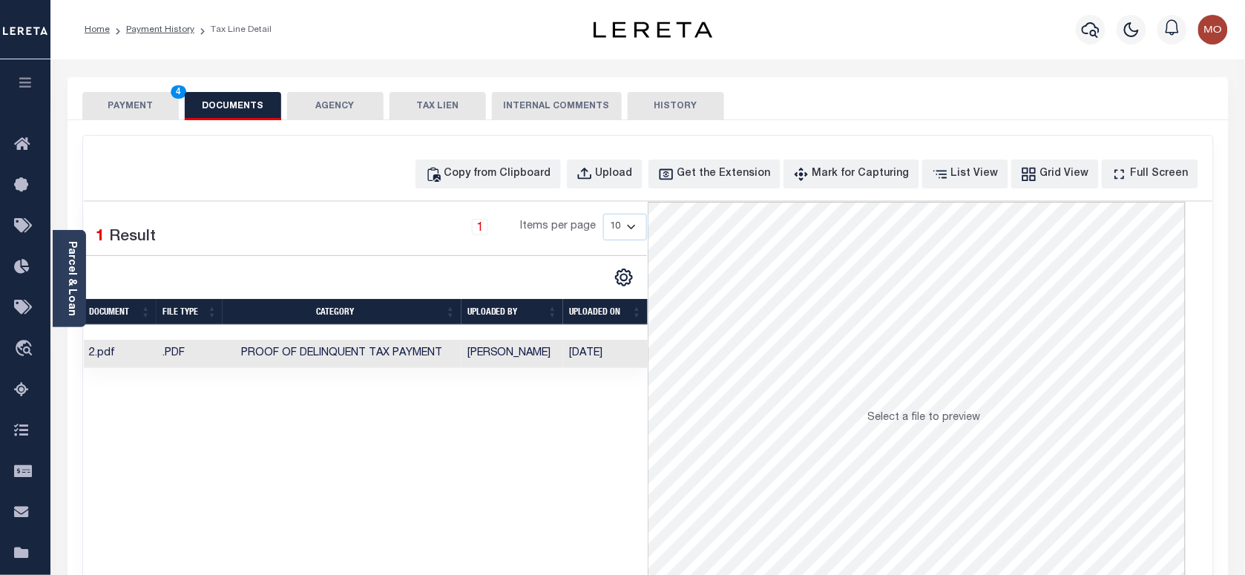
click at [135, 101] on button "PAYMENT 4" at bounding box center [130, 106] width 96 height 28
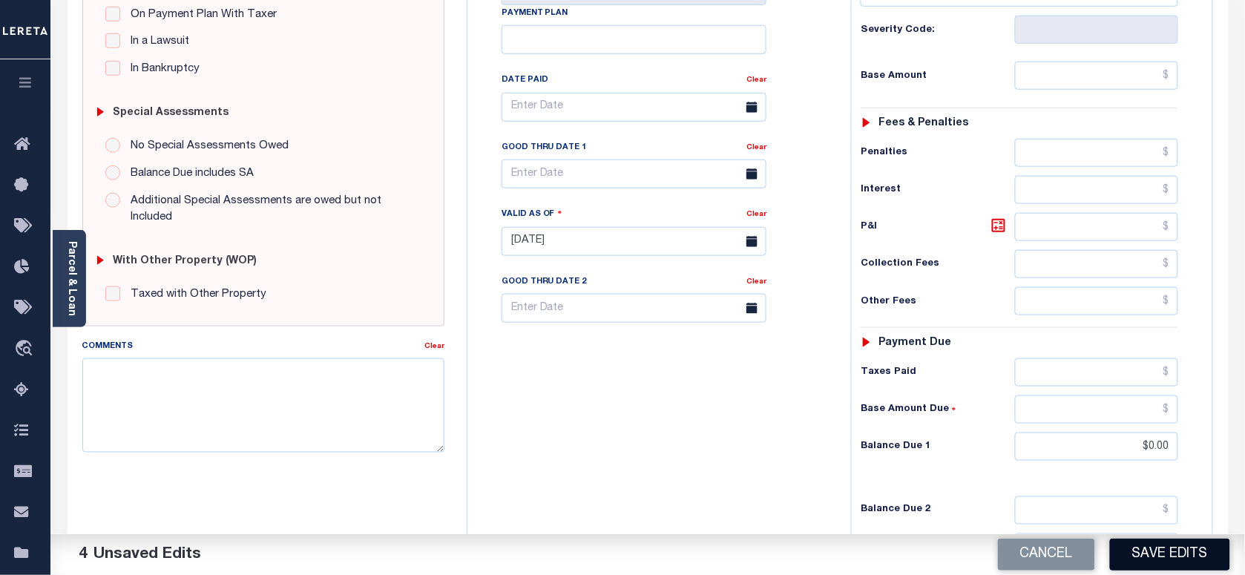
click at [1155, 562] on button "Save Edits" at bounding box center [1170, 555] width 120 height 32
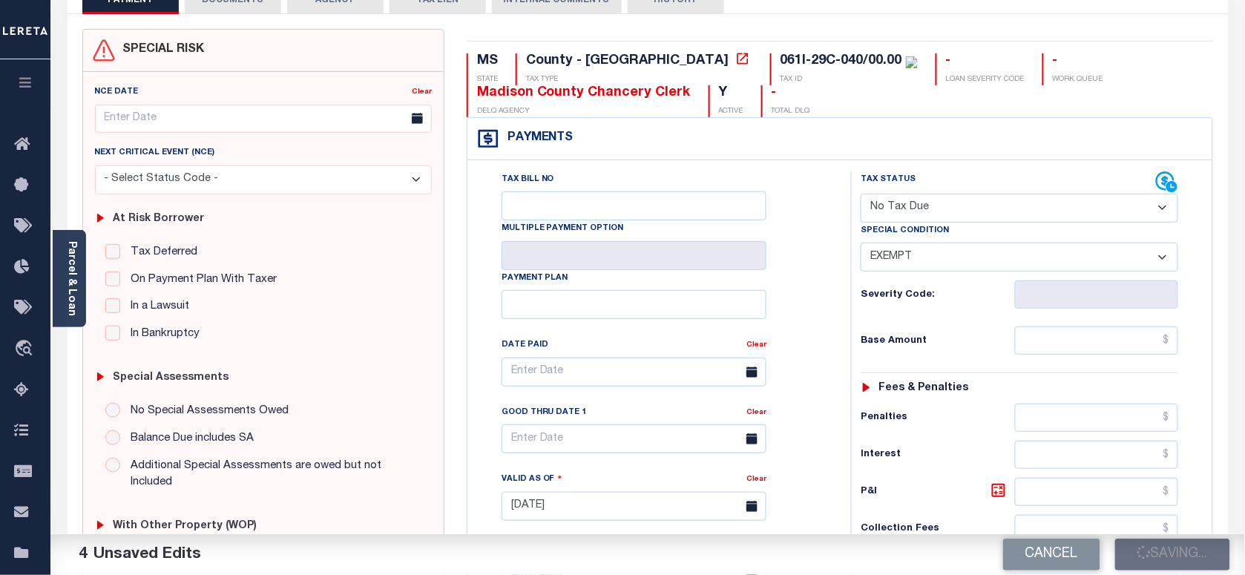
scroll to position [93, 0]
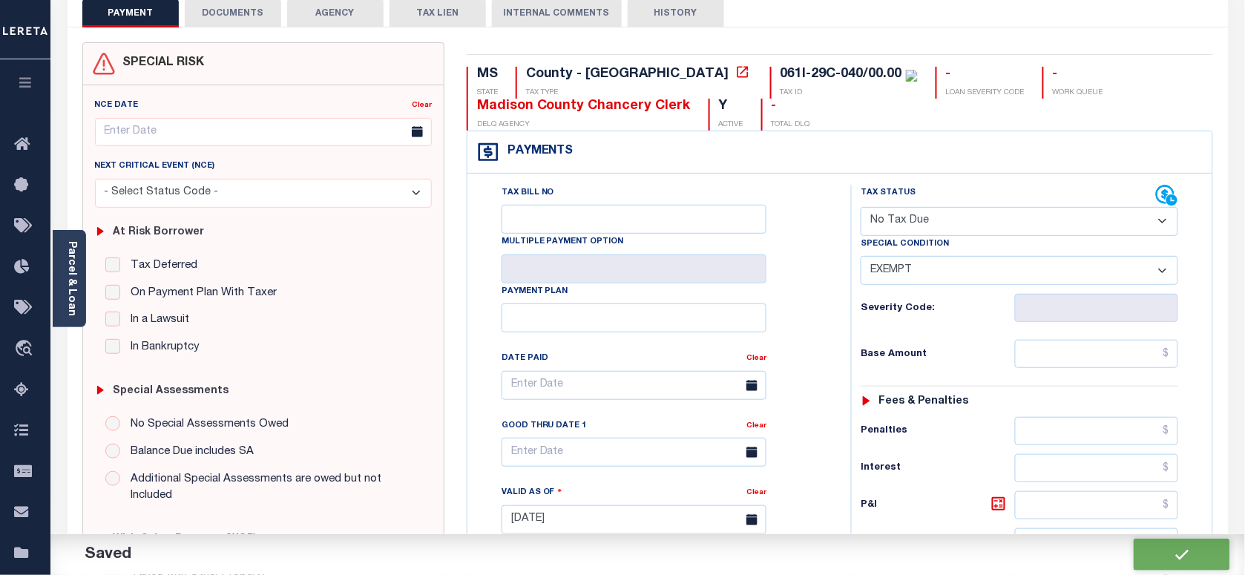
checkbox input "false"
type input "$0"
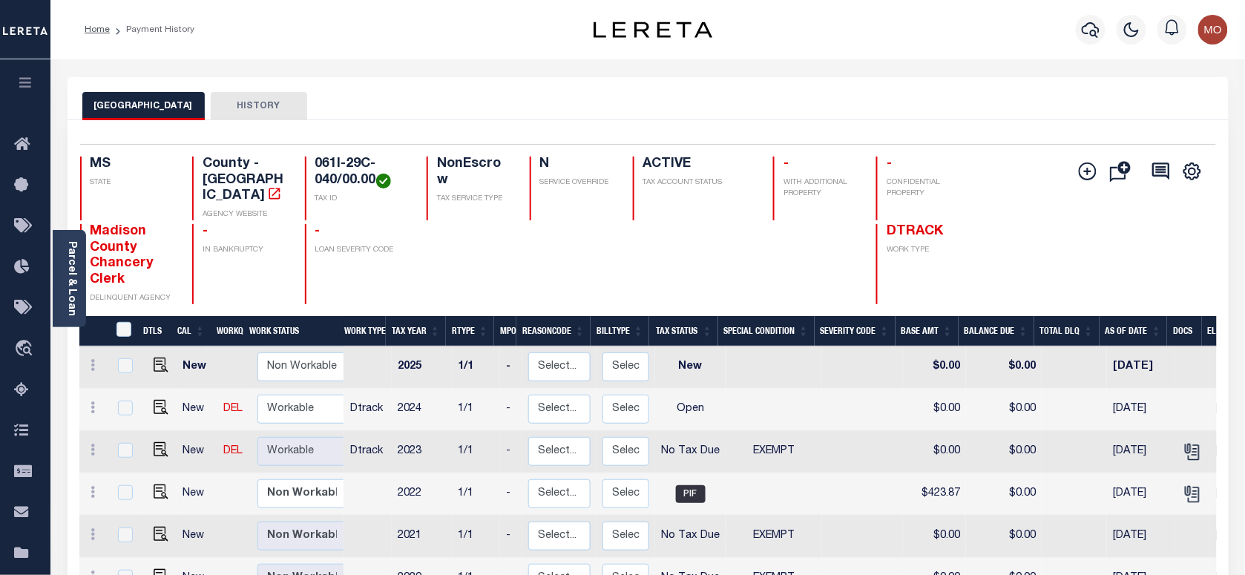
scroll to position [93, 0]
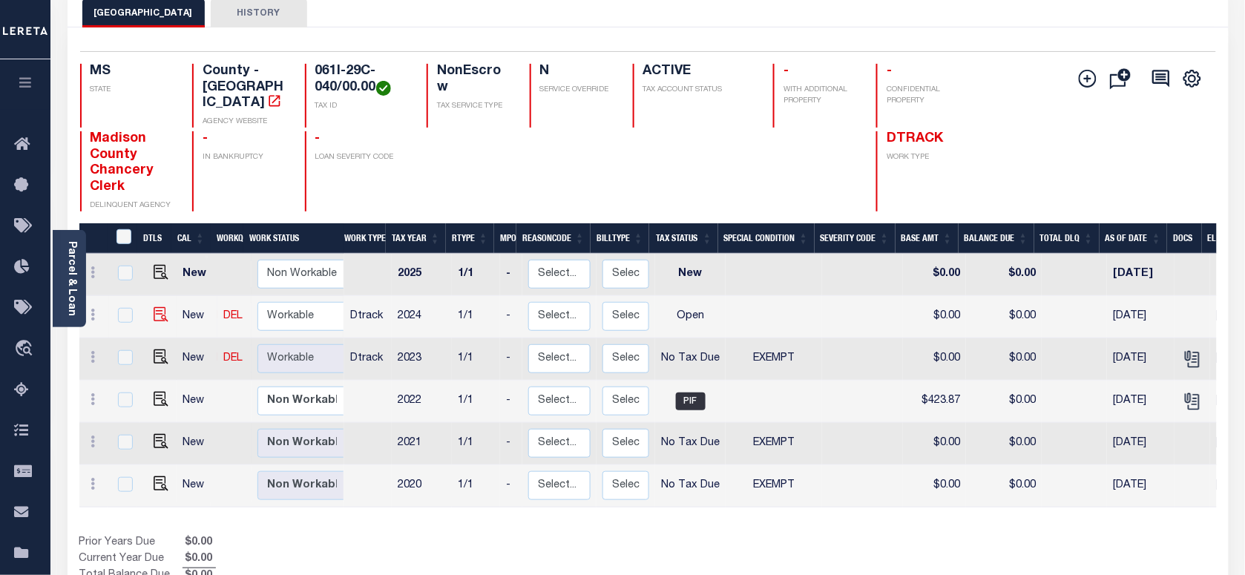
click at [161, 295] on body "Home Payment History Profile Sign out" at bounding box center [622, 372] width 1245 height 930
click at [157, 307] on img "" at bounding box center [161, 314] width 15 height 15
checkbox input "true"
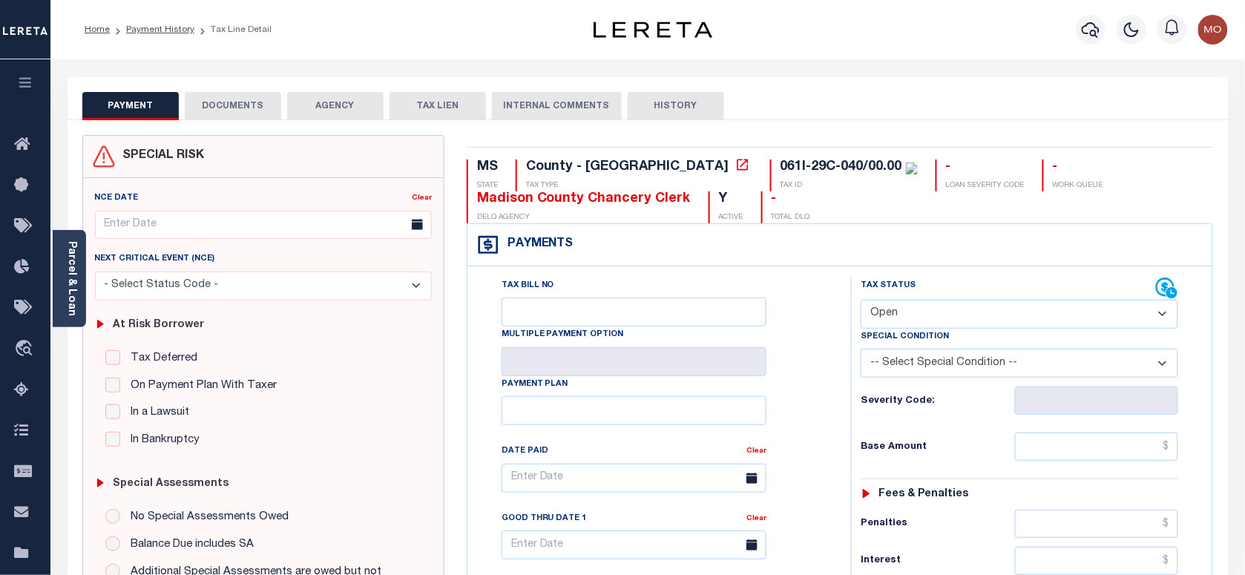
click at [908, 310] on select "- Select Status Code - Open Due/Unpaid Paid Incomplete No Tax Due Internal Refu…" at bounding box center [1020, 314] width 318 height 29
select select "NTX"
click at [861, 301] on select "- Select Status Code - Open Due/Unpaid Paid Incomplete No Tax Due Internal Refu…" at bounding box center [1020, 314] width 318 height 29
type input "[DATE]"
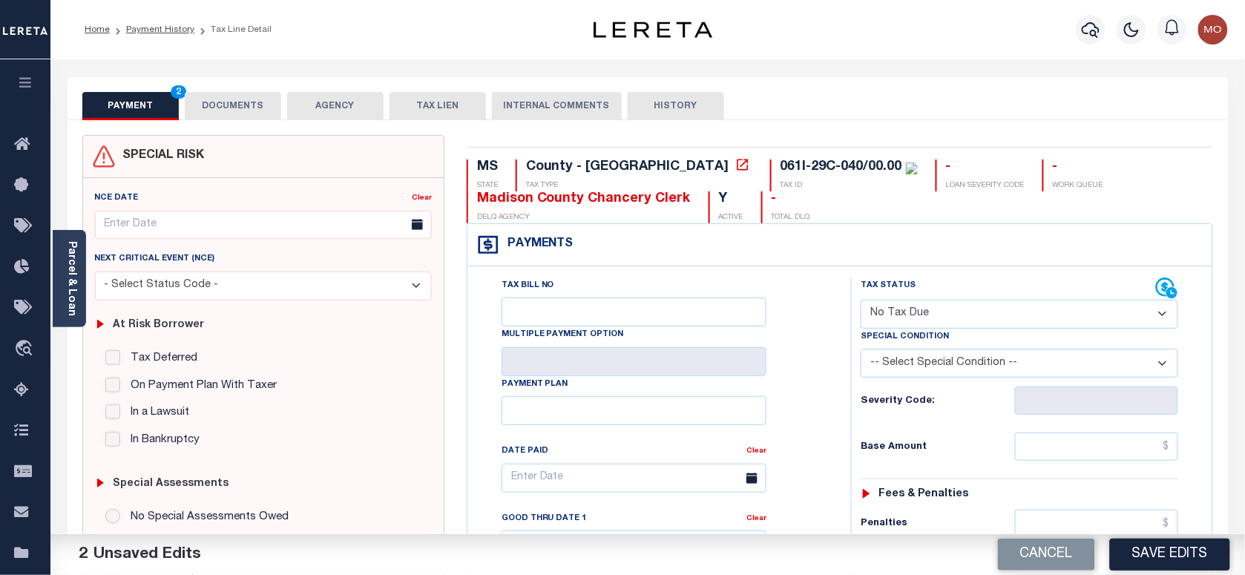
click at [957, 383] on div "Severity Code:" at bounding box center [1020, 396] width 340 height 37
click at [951, 371] on select "-- Select Special Condition -- 3RD PARTY TAX LIEN AGENCY TAX LIEN (A.K.A Inside…" at bounding box center [1020, 363] width 318 height 29
select select "5"
click at [861, 352] on select "-- Select Special Condition -- 3RD PARTY TAX LIEN AGENCY TAX LIEN (A.K.A Inside…" at bounding box center [1020, 363] width 318 height 29
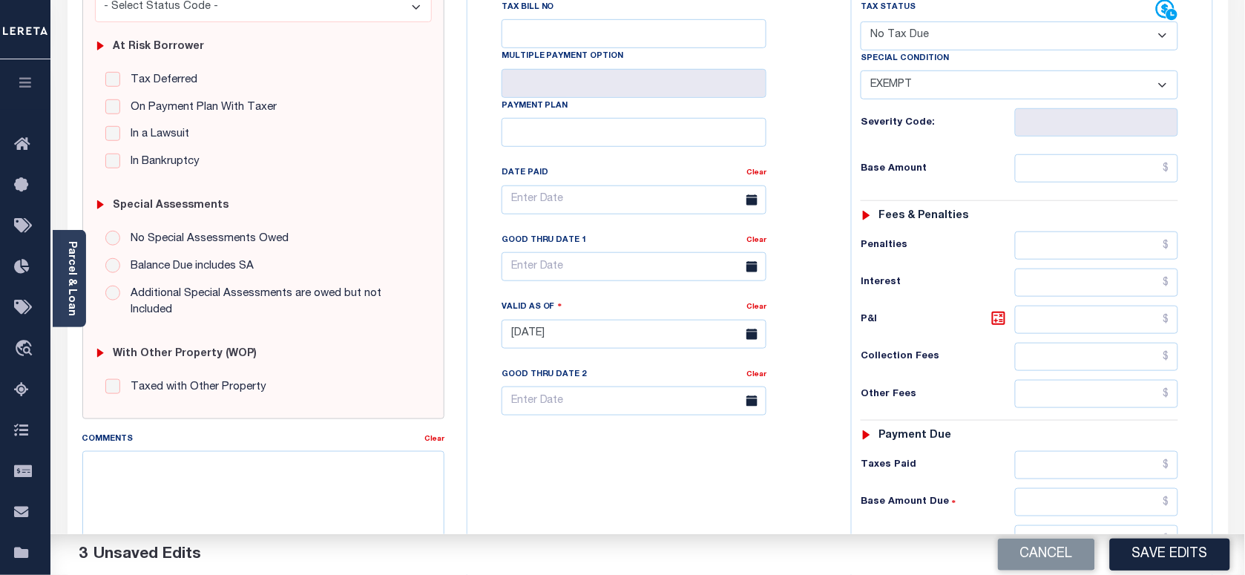
scroll to position [464, 0]
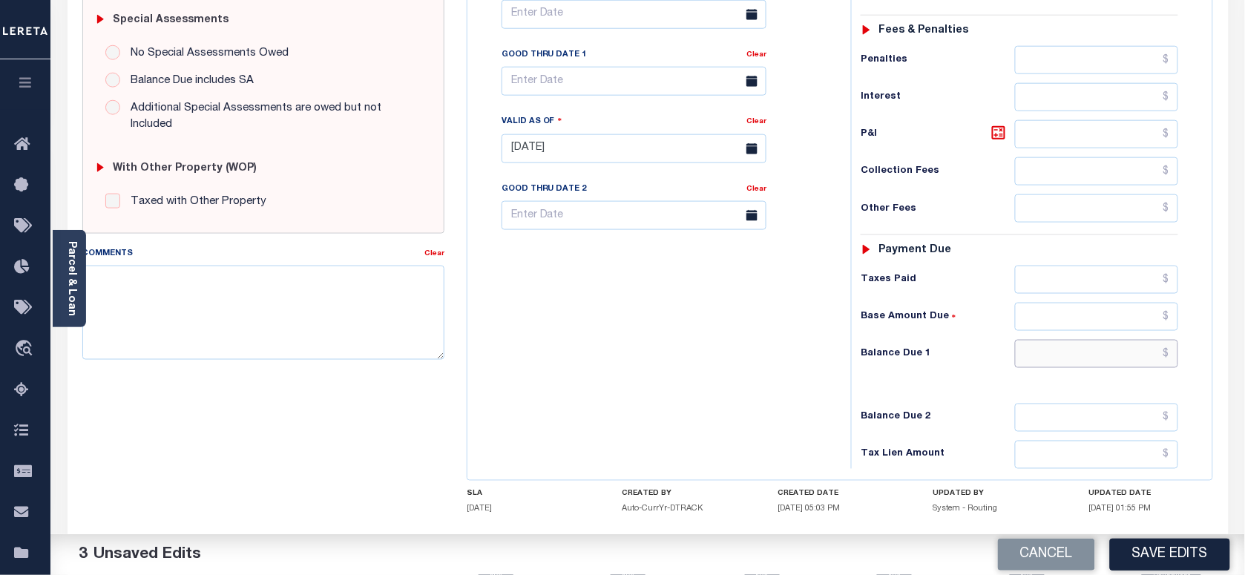
drag, startPoint x: 1051, startPoint y: 366, endPoint x: 1040, endPoint y: 366, distance: 11.1
click at [1051, 366] on input "text" at bounding box center [1097, 354] width 164 height 28
type input "$0.00"
click at [660, 405] on div "Tax Bill No Multiple Payment Option Payment Plan Clear" at bounding box center [655, 141] width 369 height 655
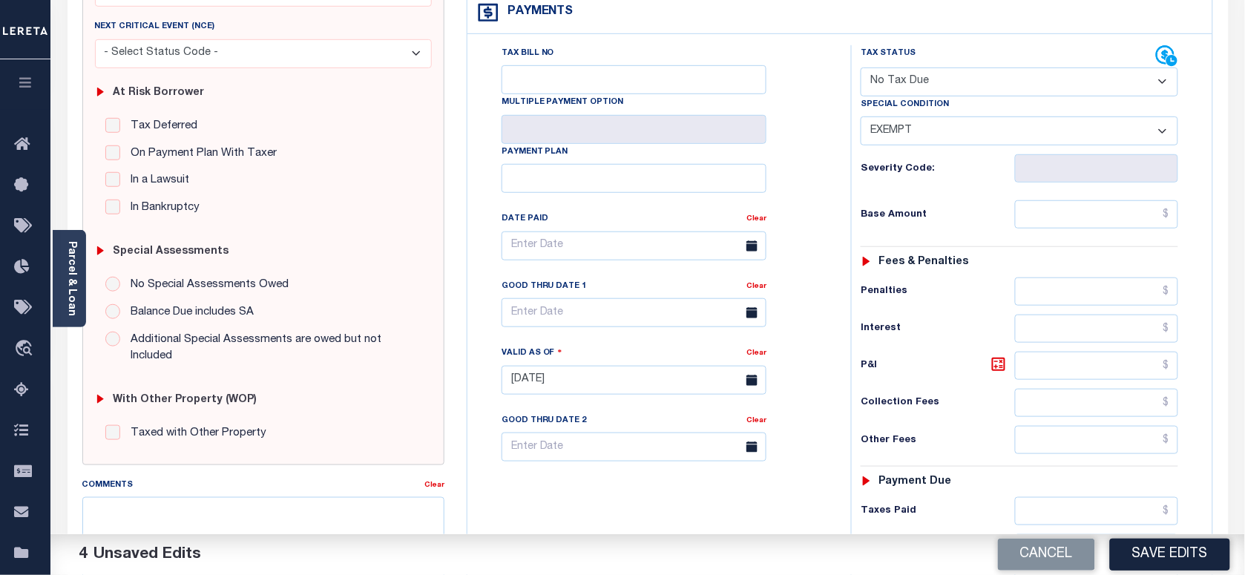
scroll to position [0, 0]
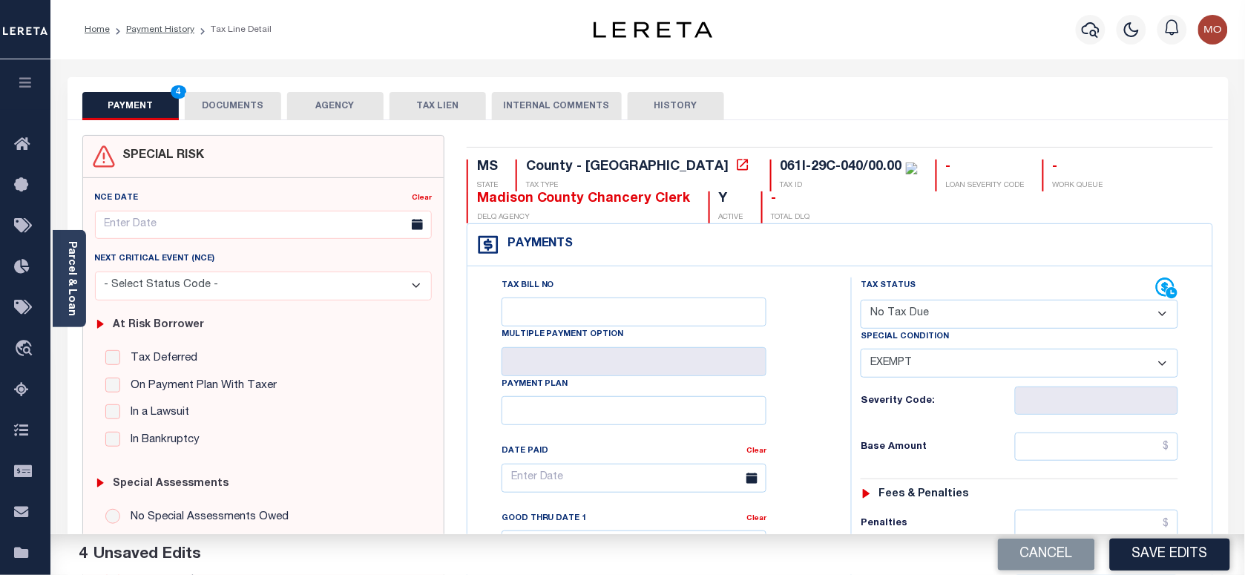
click at [240, 108] on button "DOCUMENTS" at bounding box center [233, 106] width 96 height 28
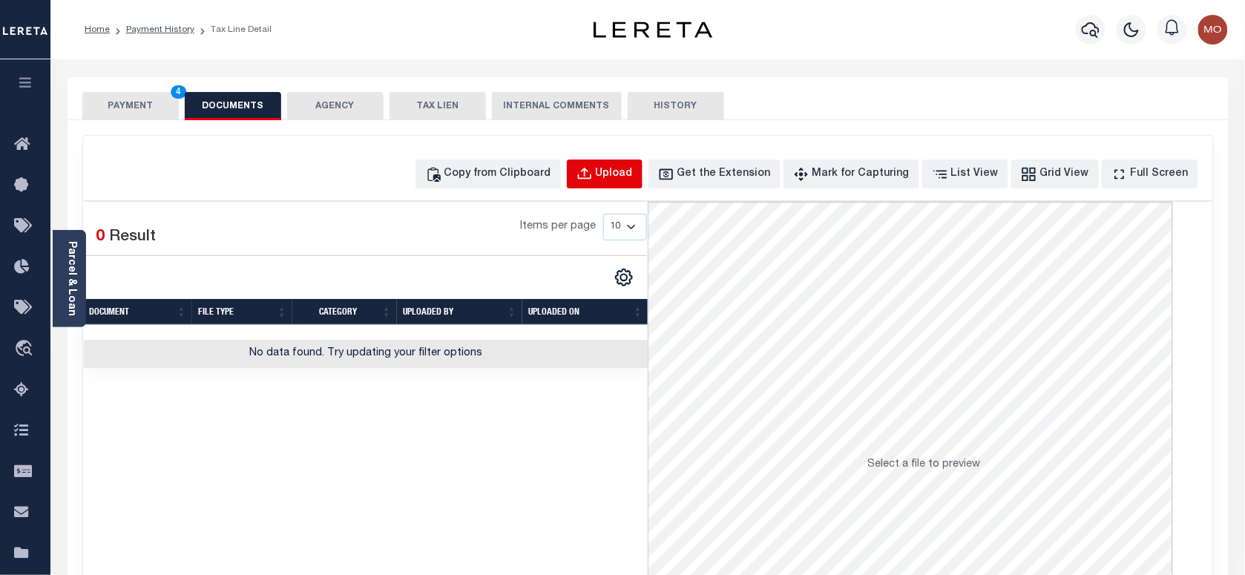
click at [625, 180] on div "Upload" at bounding box center [614, 174] width 37 height 16
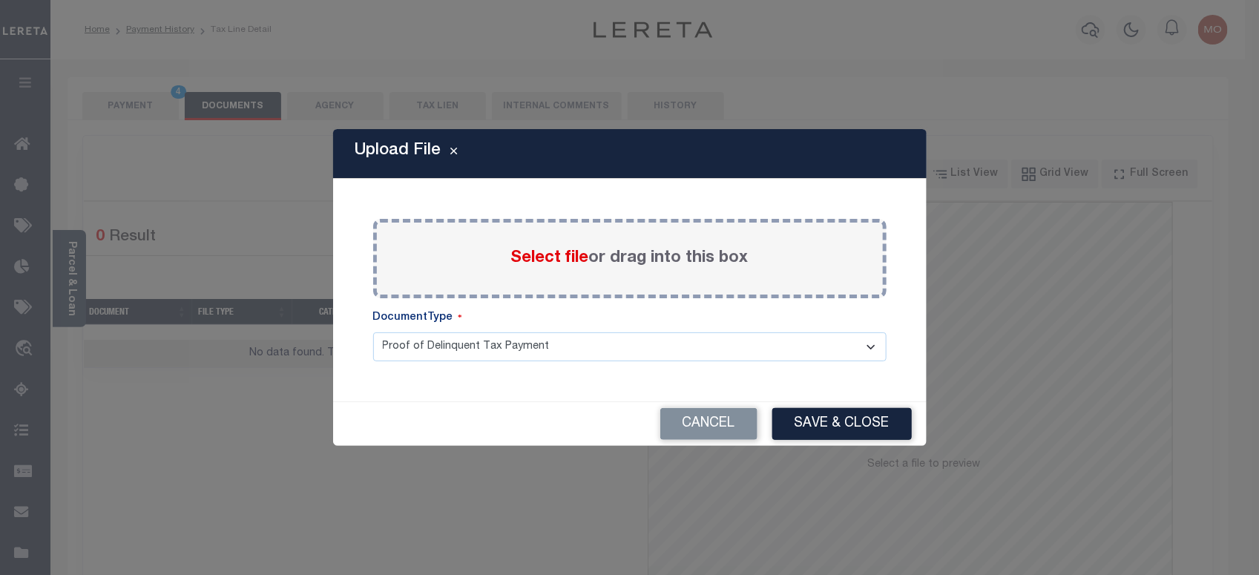
click at [531, 255] on span "Select file" at bounding box center [550, 258] width 78 height 16
click at [0, 0] on input "Select file or drag into this box" at bounding box center [0, 0] width 0 height 0
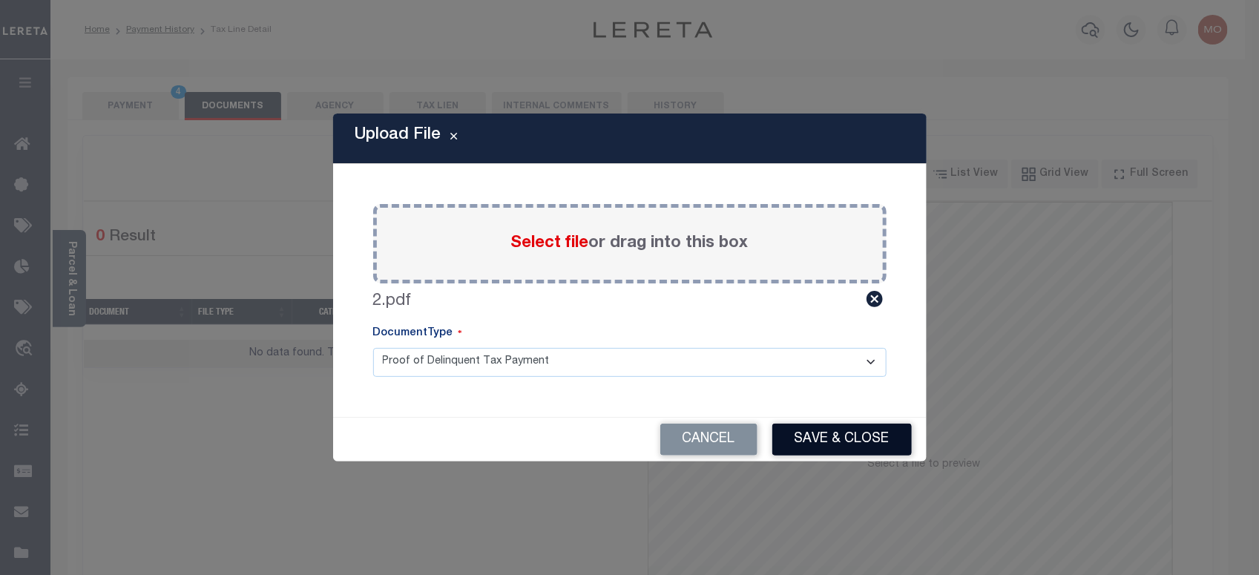
click at [847, 449] on button "Save & Close" at bounding box center [843, 440] width 140 height 32
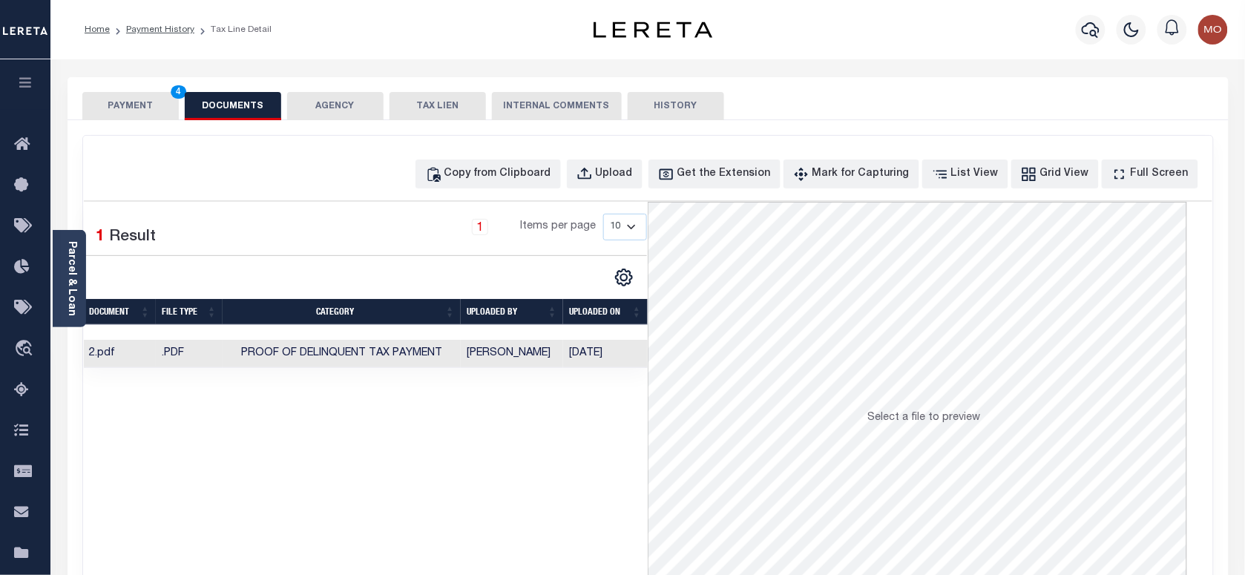
click at [142, 100] on button "PAYMENT 4" at bounding box center [130, 106] width 96 height 28
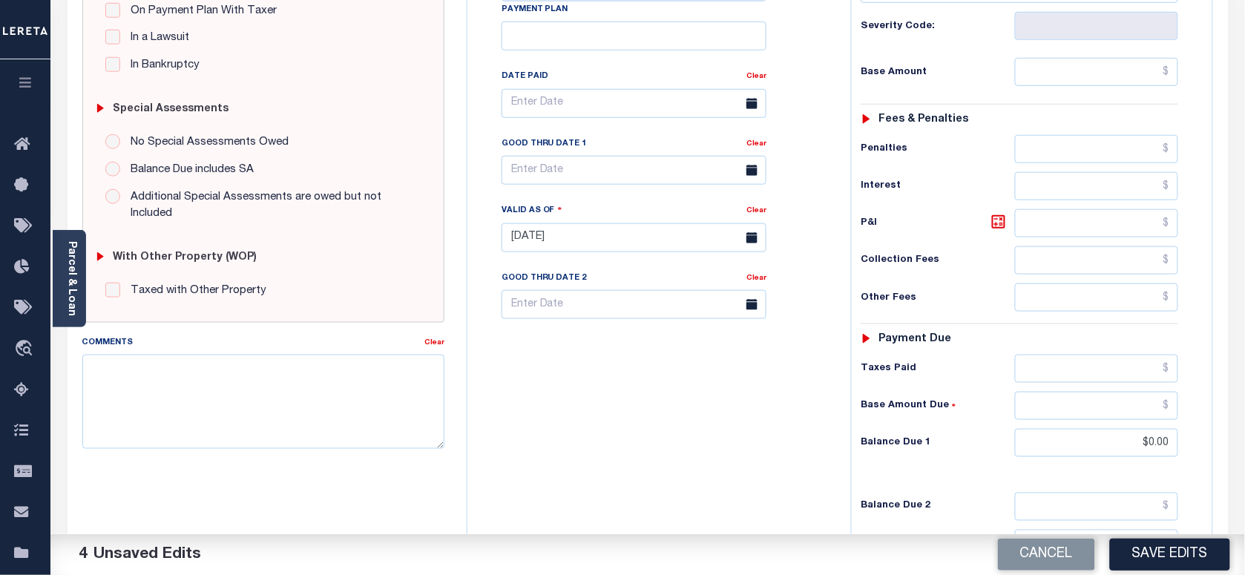
scroll to position [464, 0]
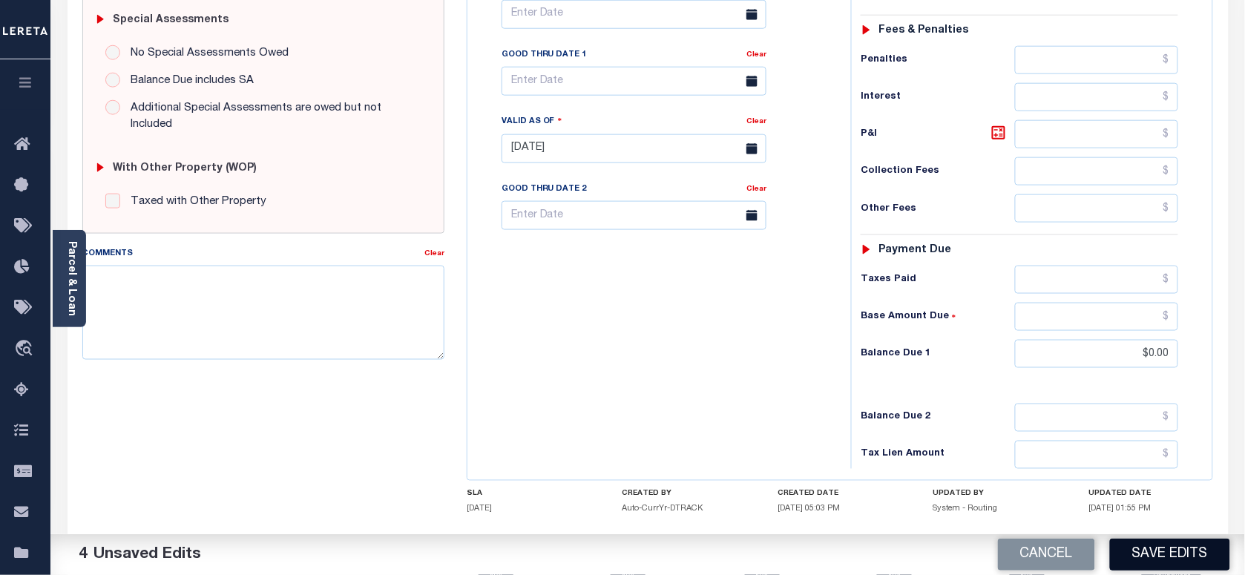
click at [1151, 562] on button "Save Edits" at bounding box center [1170, 555] width 120 height 32
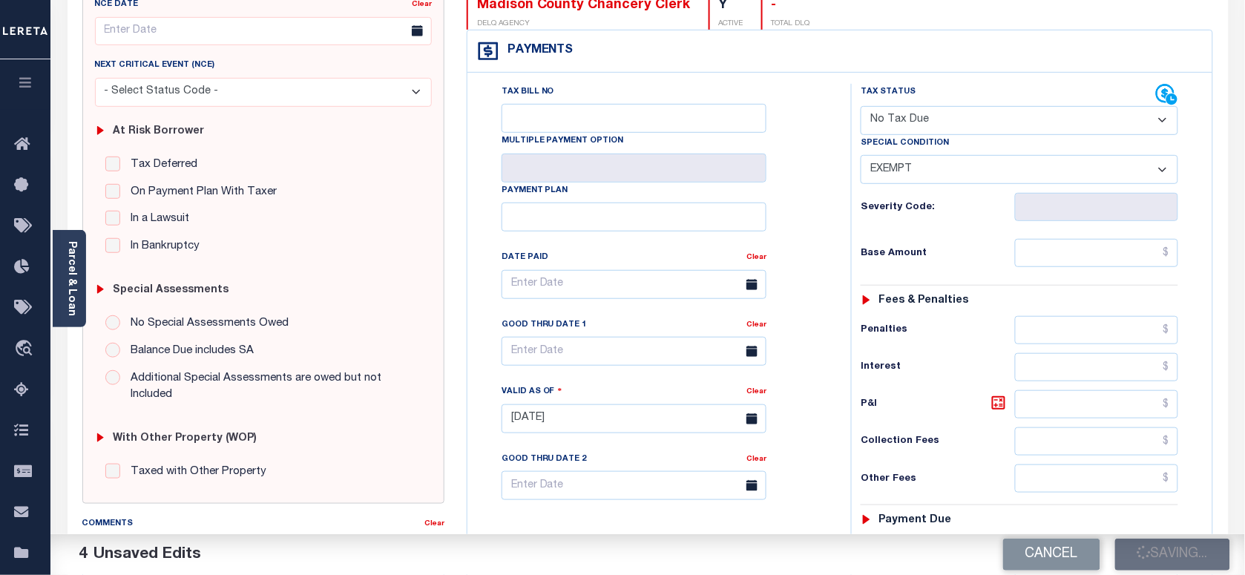
scroll to position [186, 0]
